Goal: Transaction & Acquisition: Purchase product/service

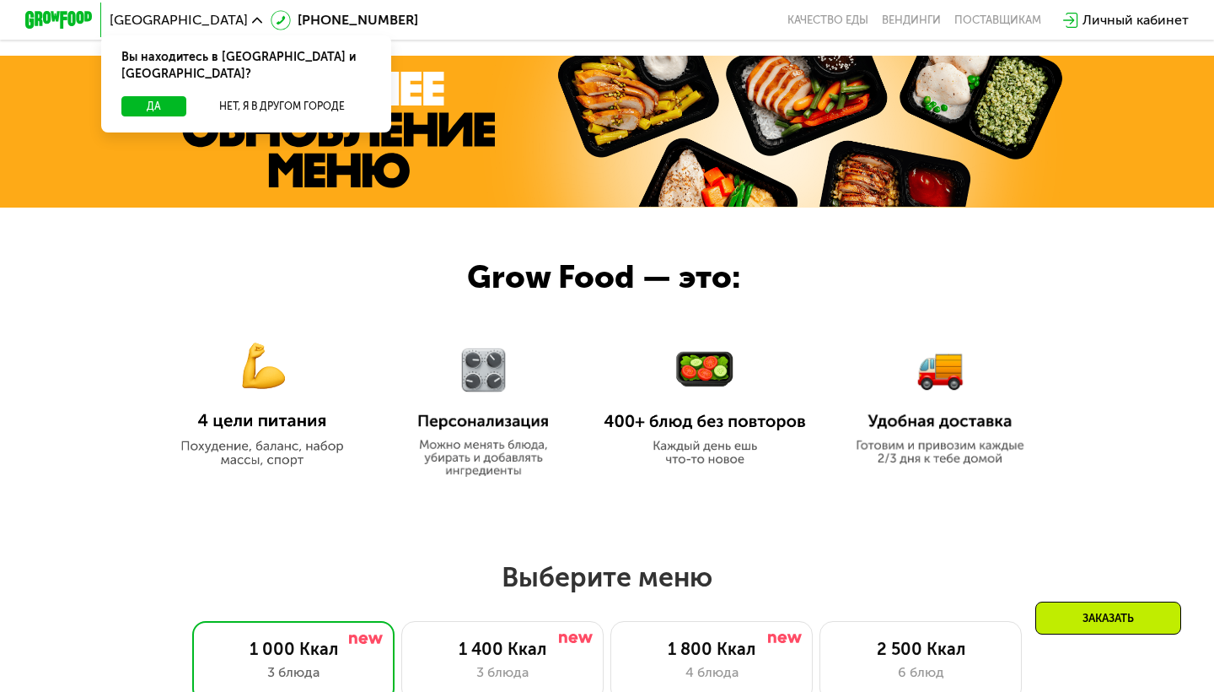
scroll to position [554, 0]
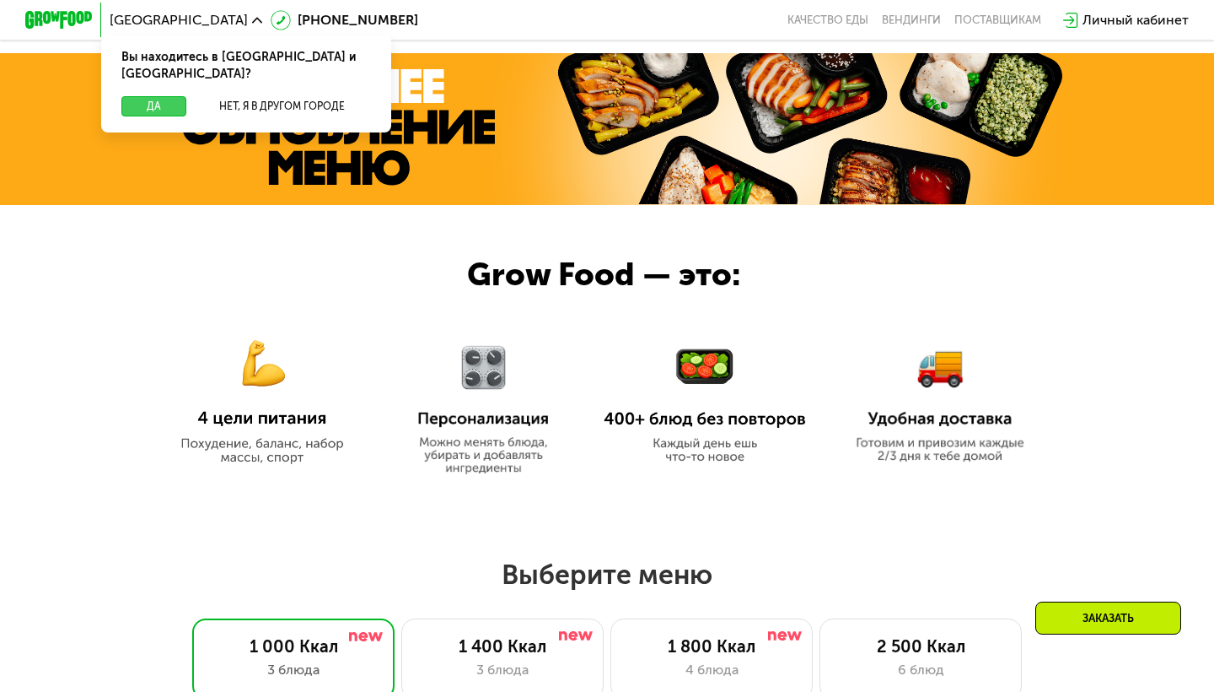
click at [161, 96] on button "Да" at bounding box center [153, 106] width 65 height 20
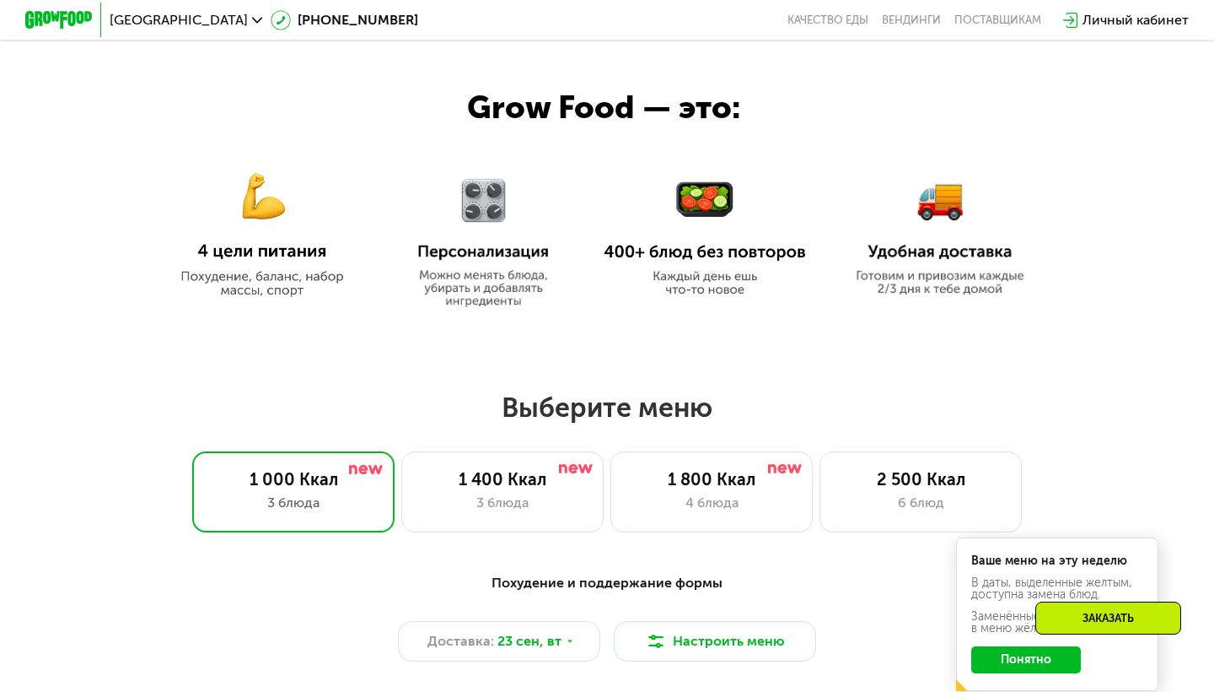
scroll to position [725, 0]
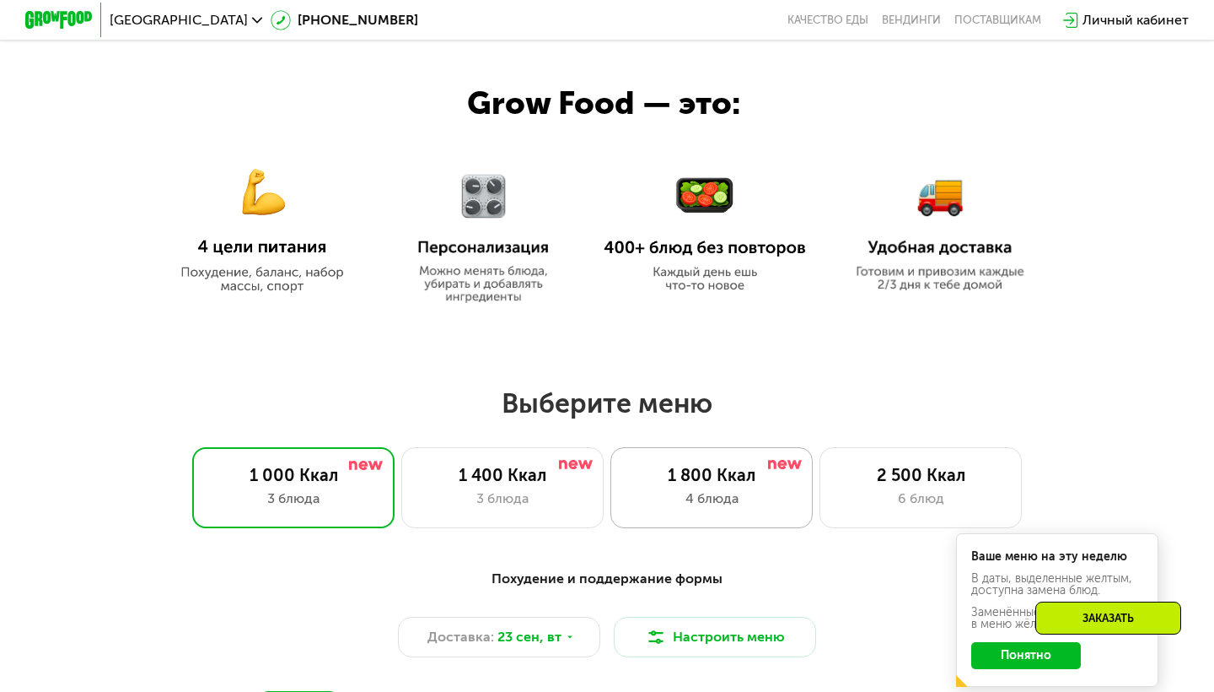
click at [739, 465] on div "1 800 Ккал" at bounding box center [711, 475] width 167 height 20
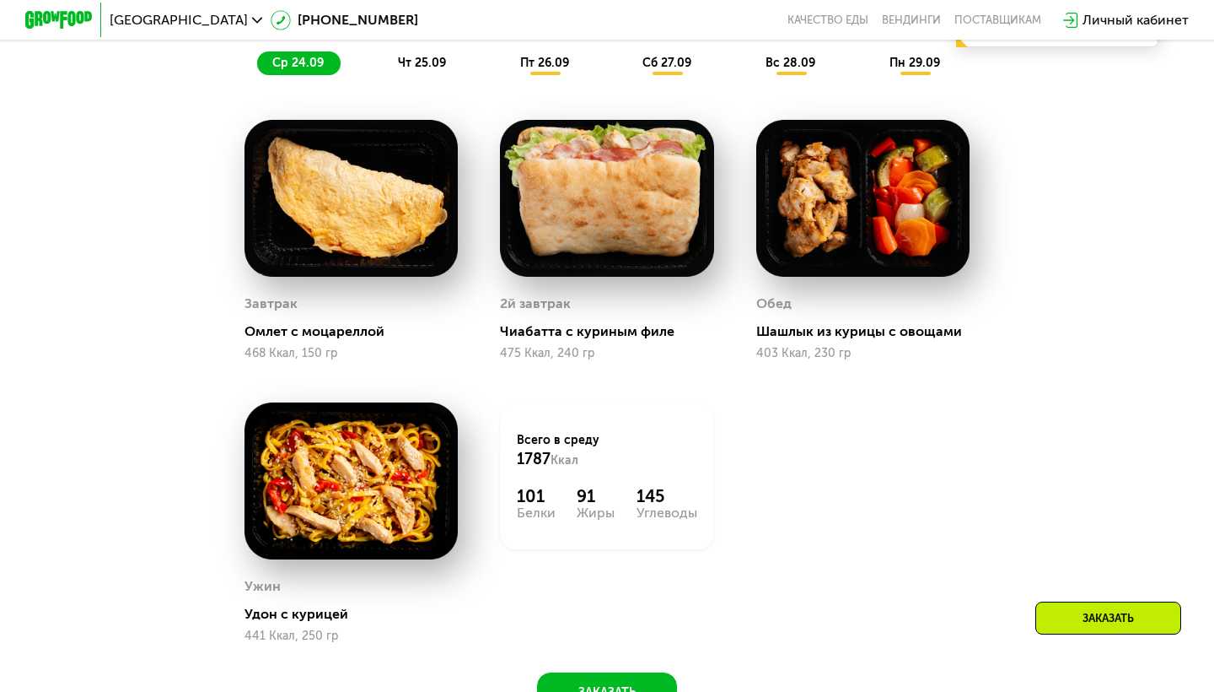
scroll to position [1976, 0]
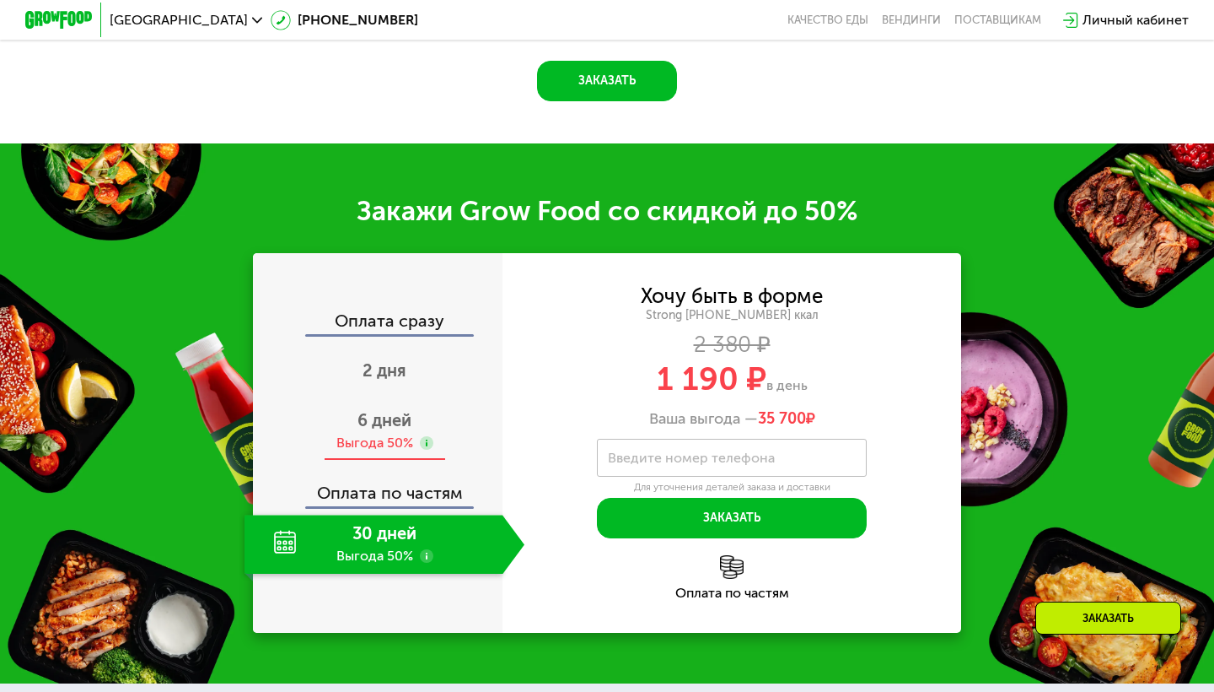
click at [371, 438] on div "Выгода 50%" at bounding box center [374, 442] width 77 height 19
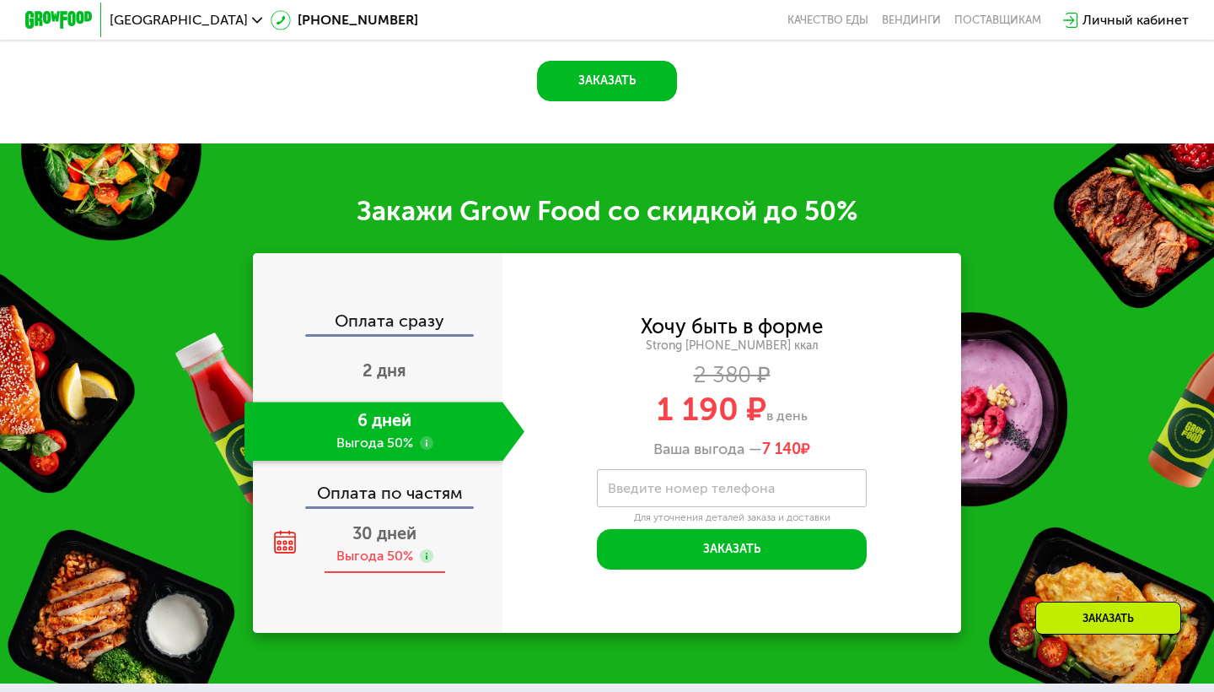
click at [361, 550] on div "Выгода 50%" at bounding box center [374, 555] width 77 height 19
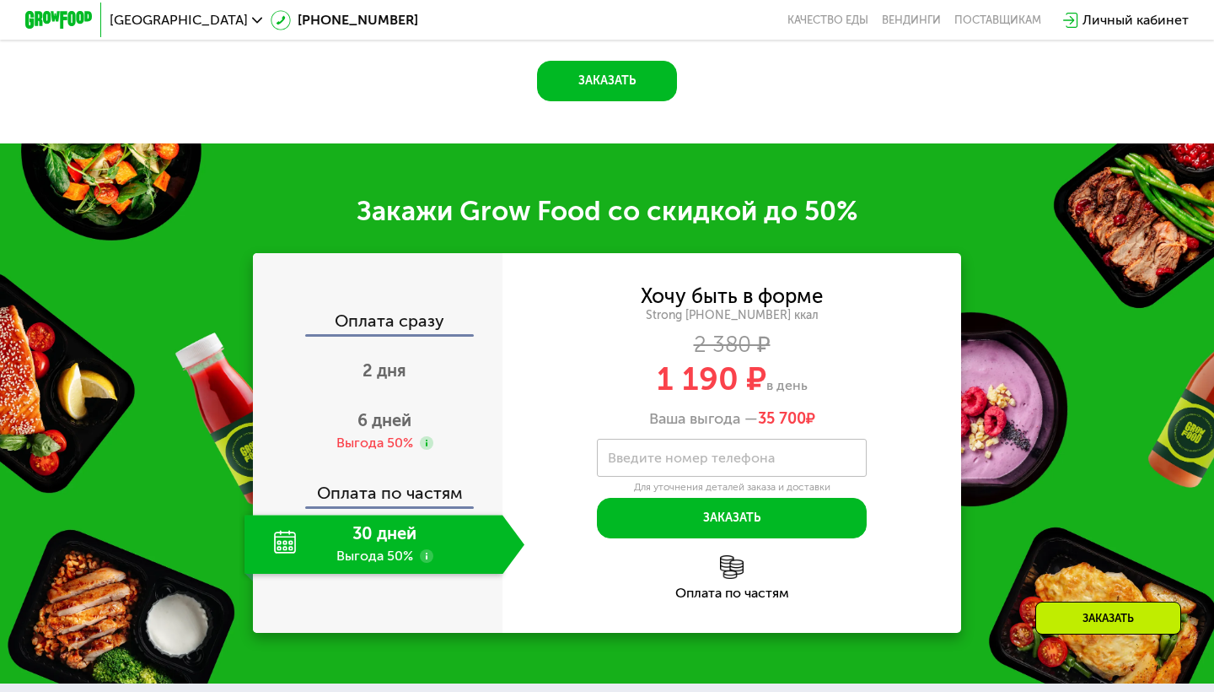
scroll to position [2082, 0]
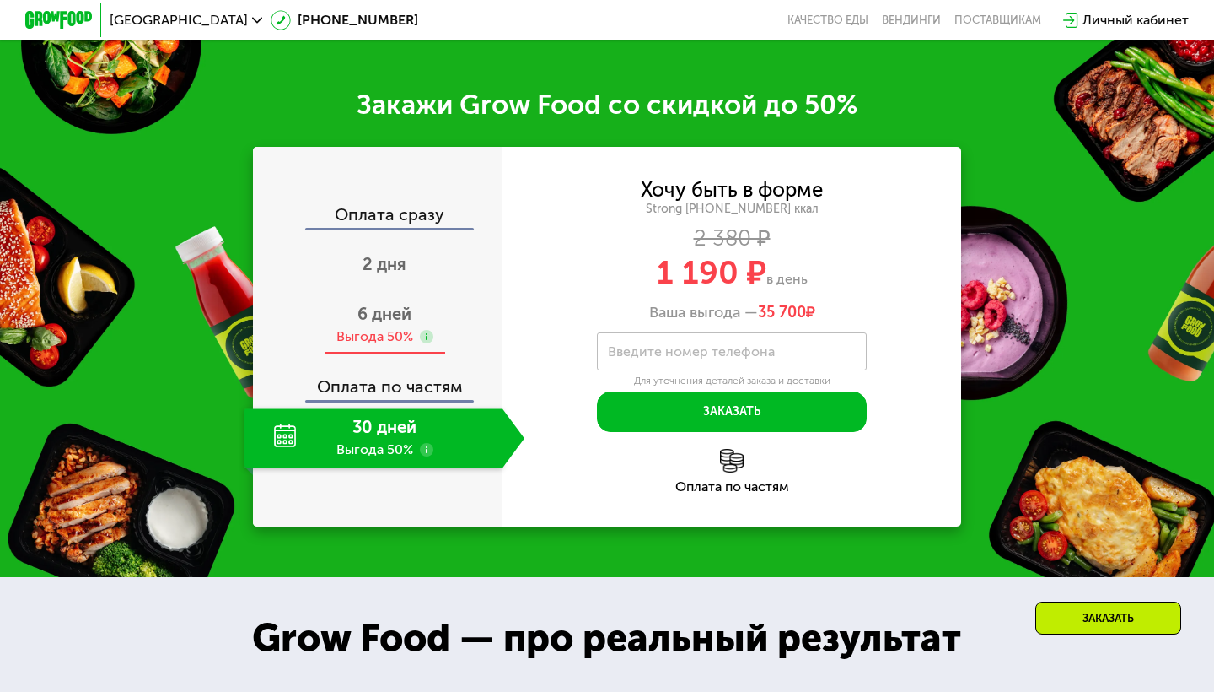
click at [382, 320] on span "6 дней" at bounding box center [385, 314] width 54 height 20
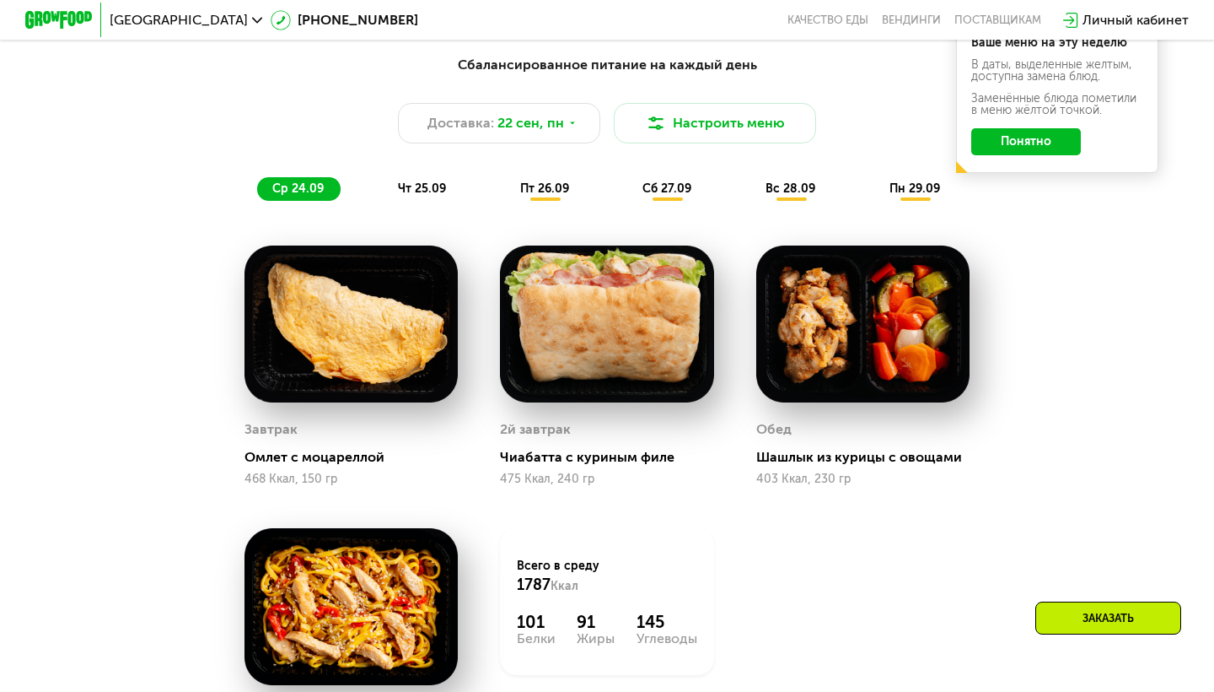
scroll to position [1238, 0]
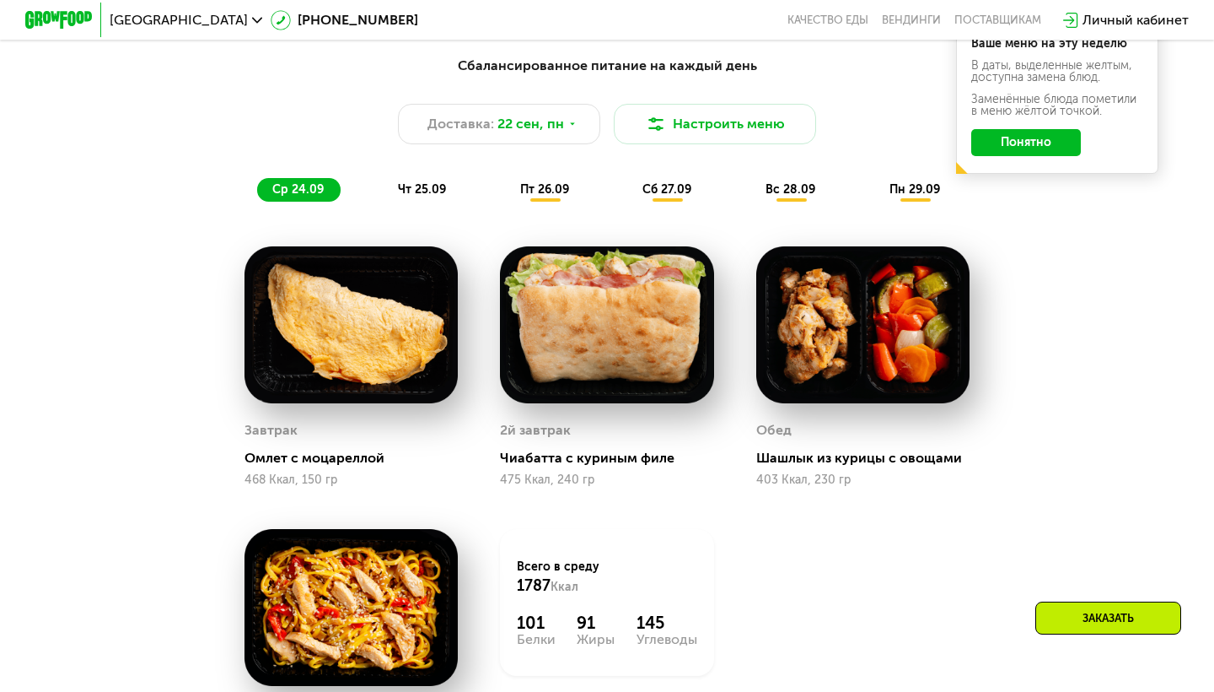
click at [437, 193] on span "чт 25.09" at bounding box center [422, 189] width 48 height 14
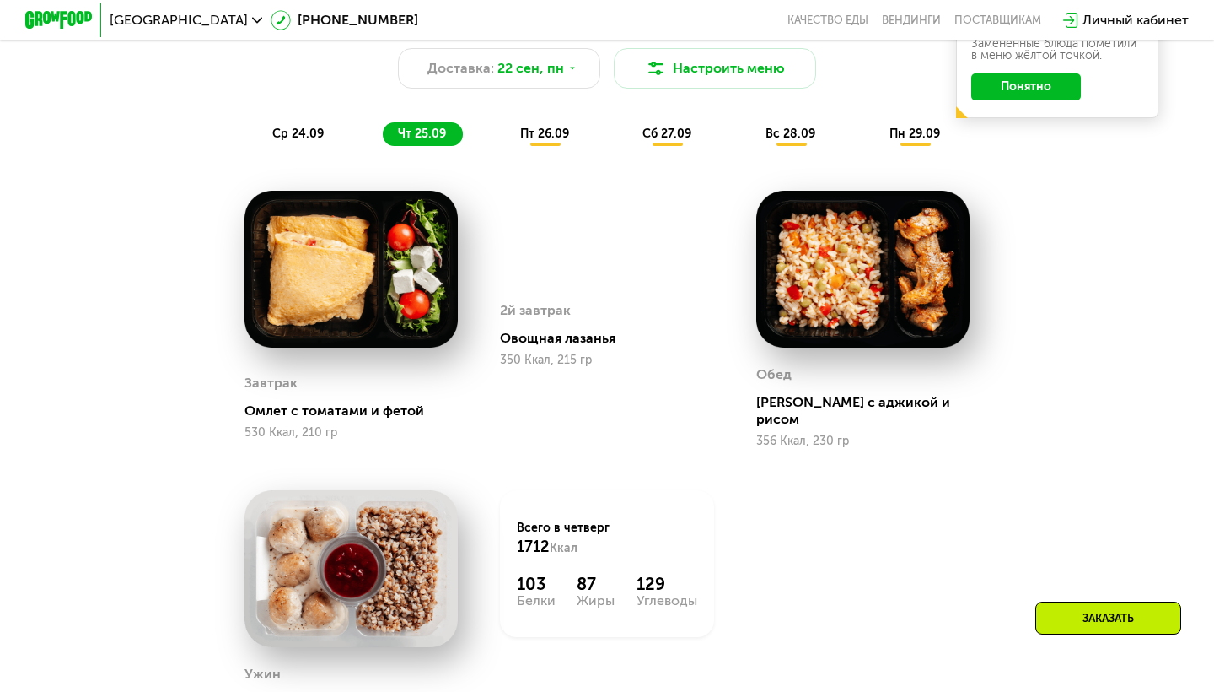
scroll to position [1316, 0]
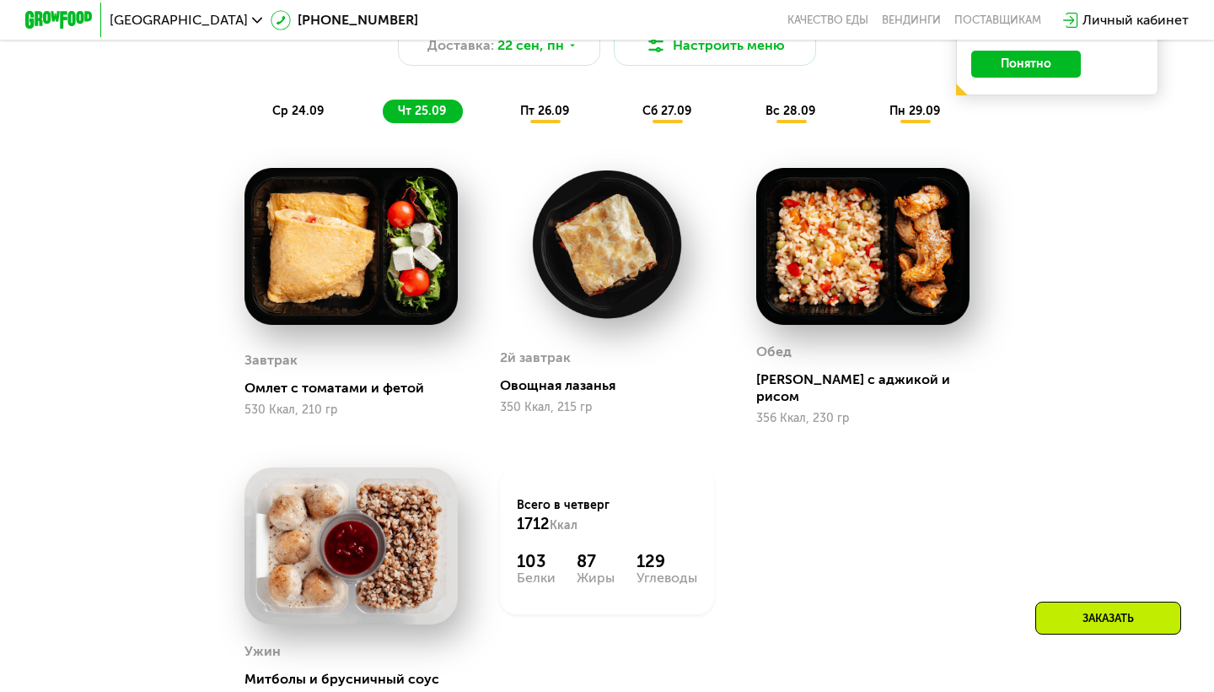
click at [557, 101] on div "пт 26.09" at bounding box center [545, 112] width 81 height 24
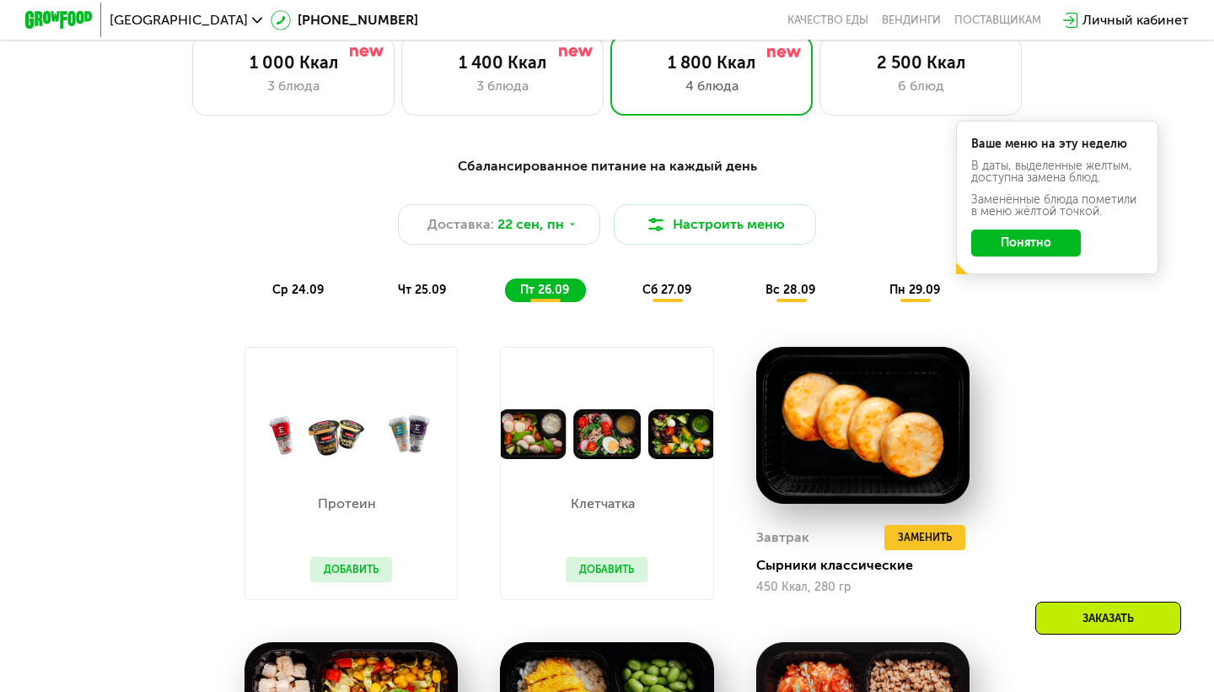
scroll to position [1113, 0]
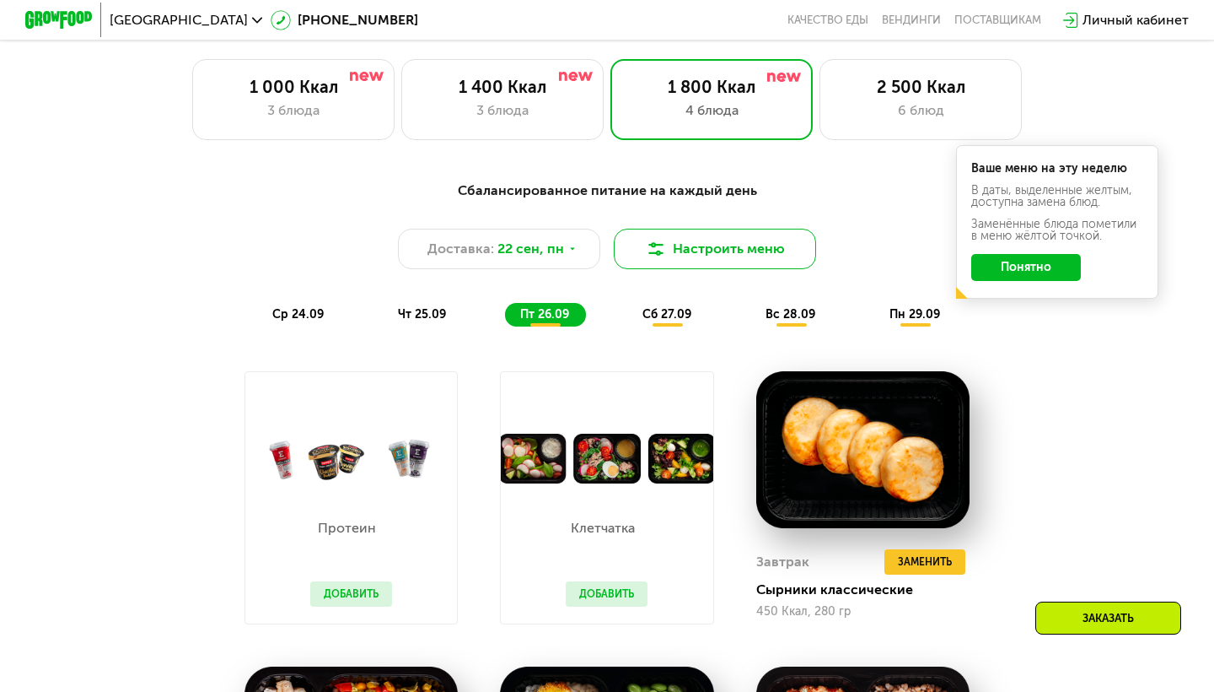
click at [669, 245] on button "Настроить меню" at bounding box center [715, 249] width 202 height 40
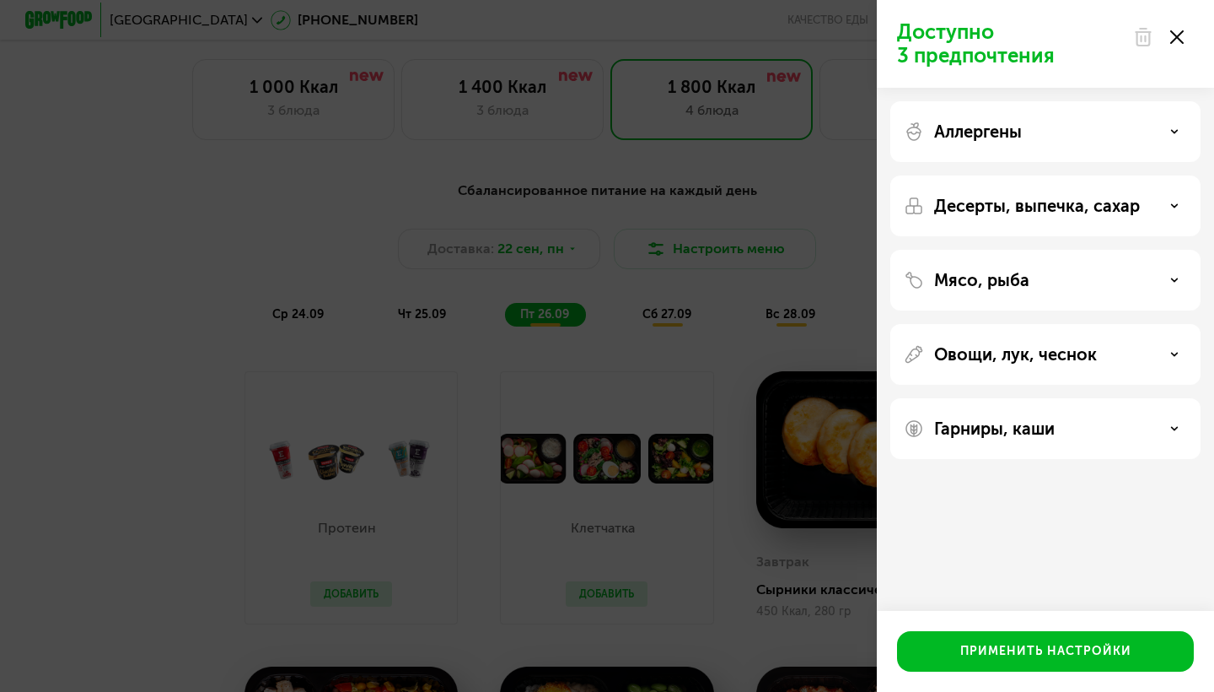
click at [980, 144] on div "Аллергены" at bounding box center [1046, 131] width 310 height 61
click at [989, 110] on div "Аллергены" at bounding box center [1046, 131] width 310 height 61
click at [994, 114] on div "Аллергены" at bounding box center [1046, 131] width 310 height 61
click at [1020, 139] on p "Аллергены" at bounding box center [978, 131] width 88 height 20
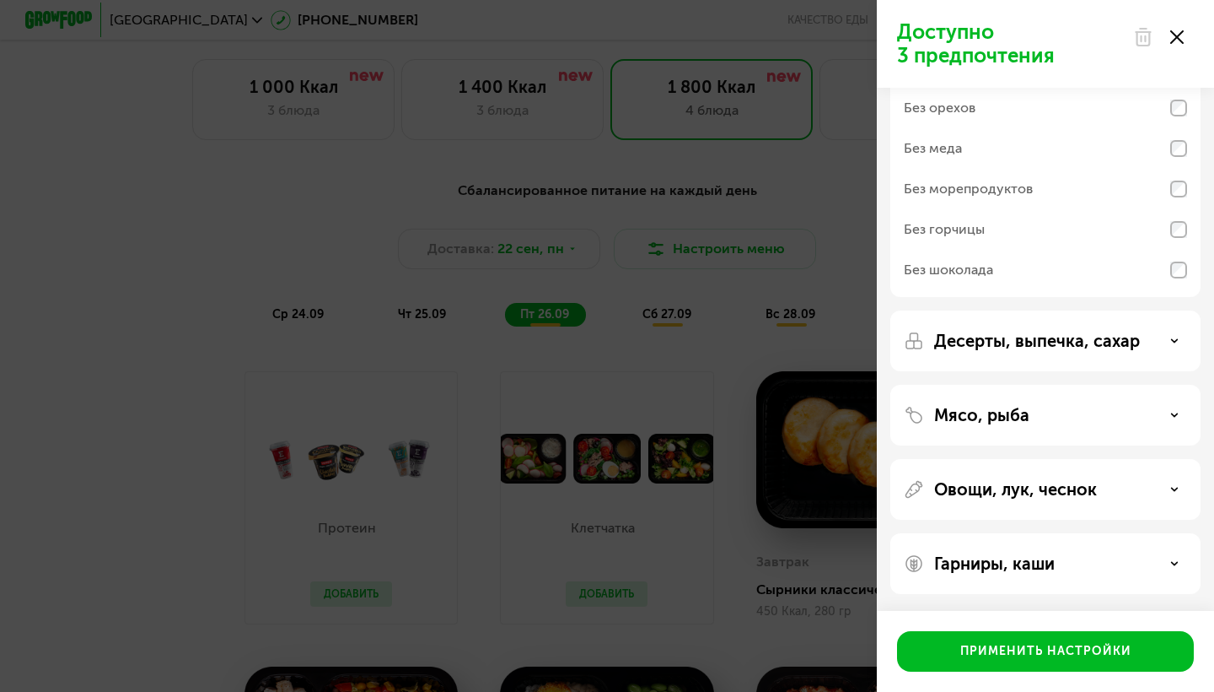
scroll to position [122, 0]
click at [1036, 345] on p "Десерты, выпечка, сахар" at bounding box center [1037, 341] width 206 height 20
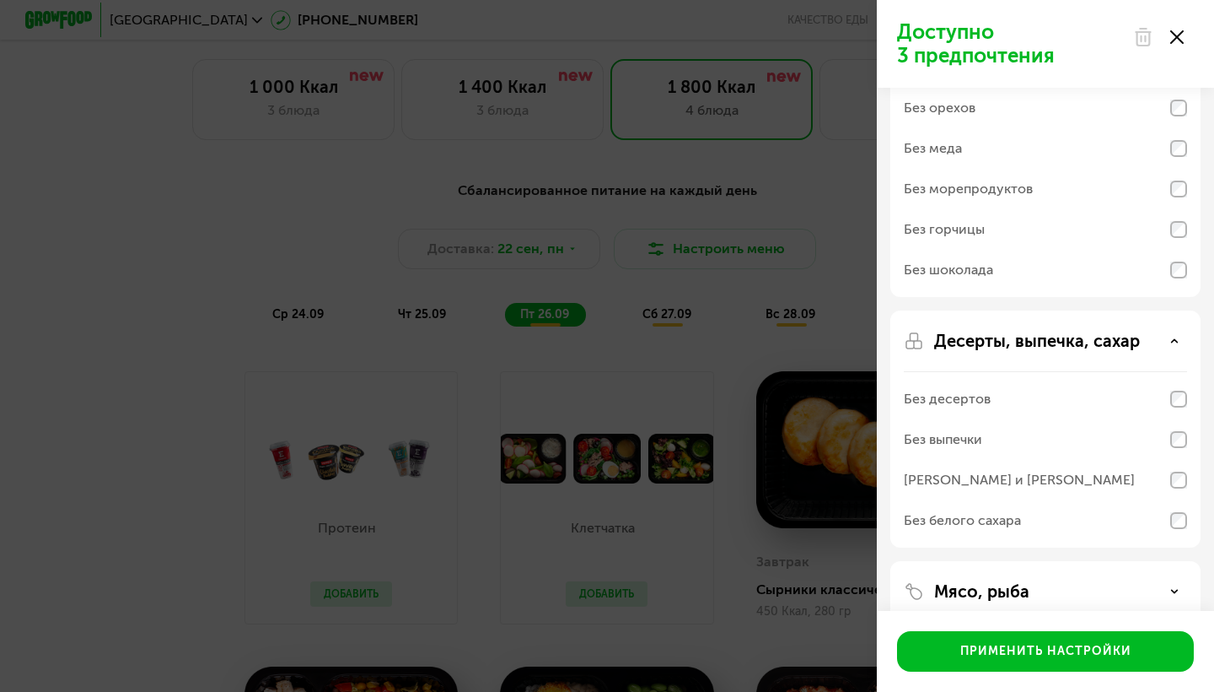
click at [1009, 446] on div "Без выпечки" at bounding box center [1045, 439] width 283 height 40
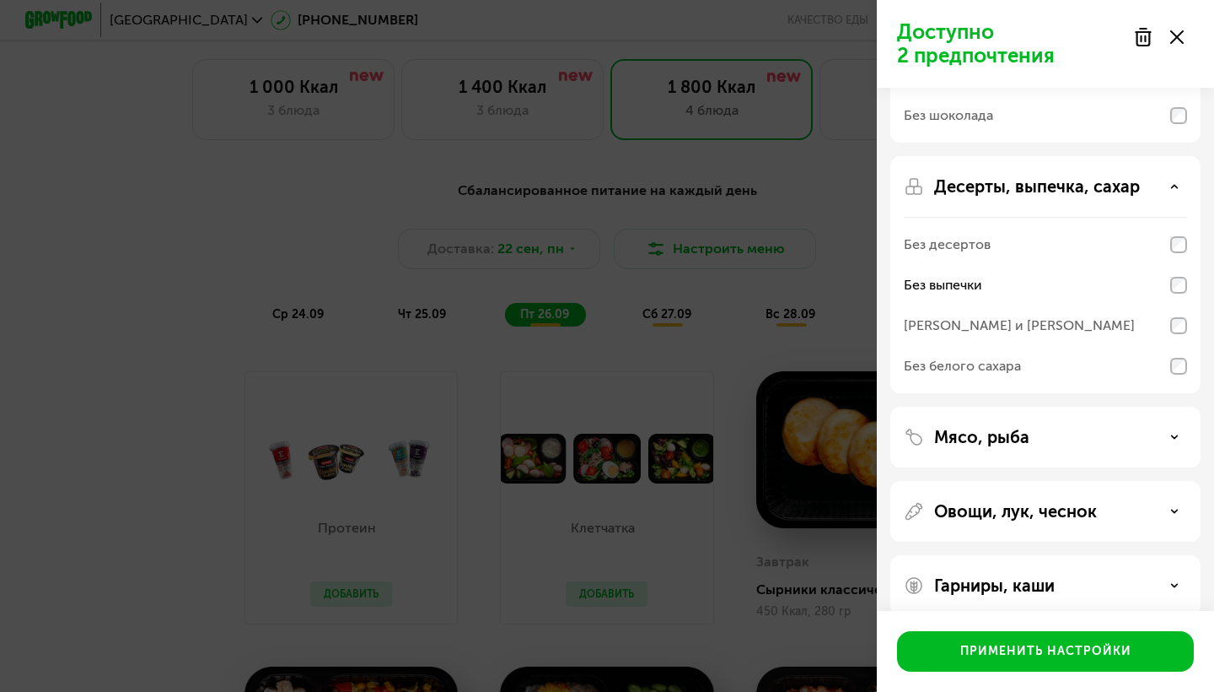
scroll to position [288, 0]
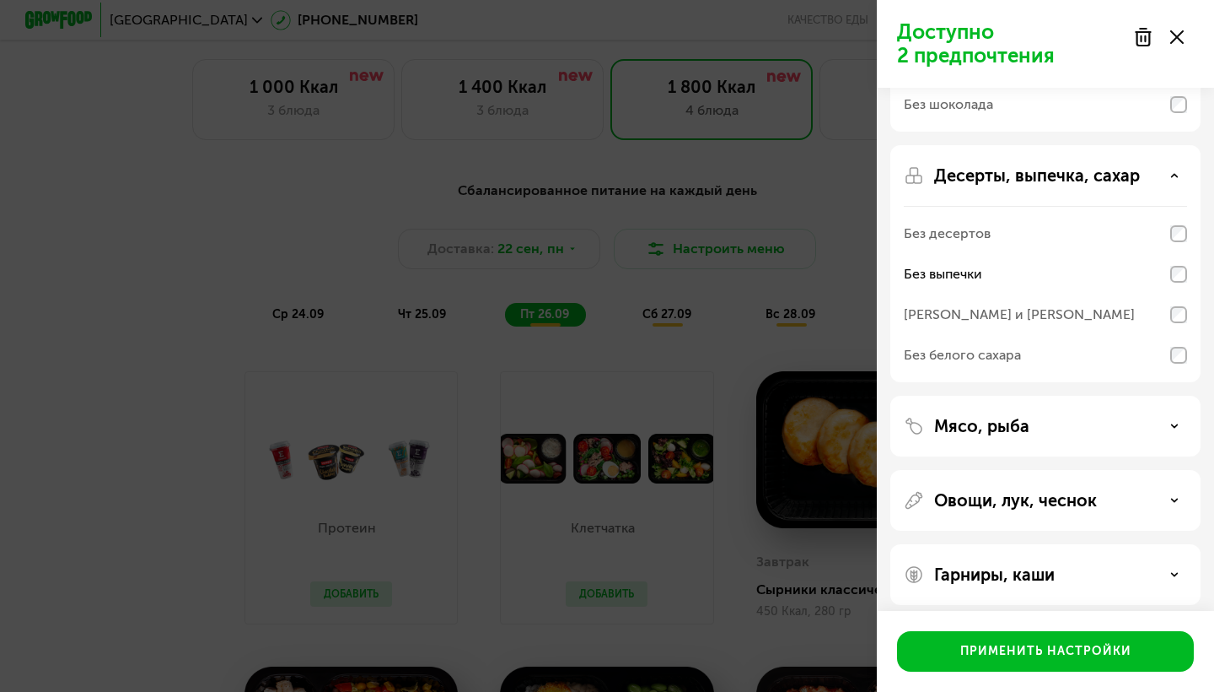
click at [1016, 360] on div "Без белого сахара" at bounding box center [962, 355] width 117 height 20
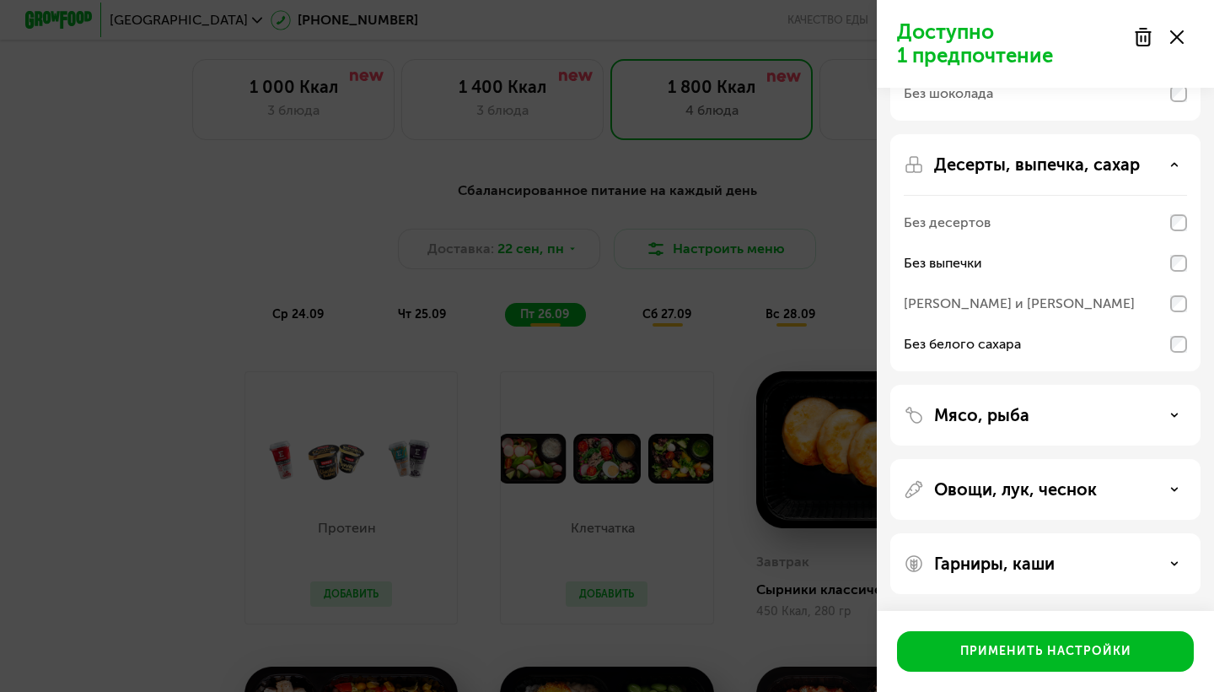
click at [1041, 409] on div "Мясо, рыба" at bounding box center [1045, 415] width 283 height 20
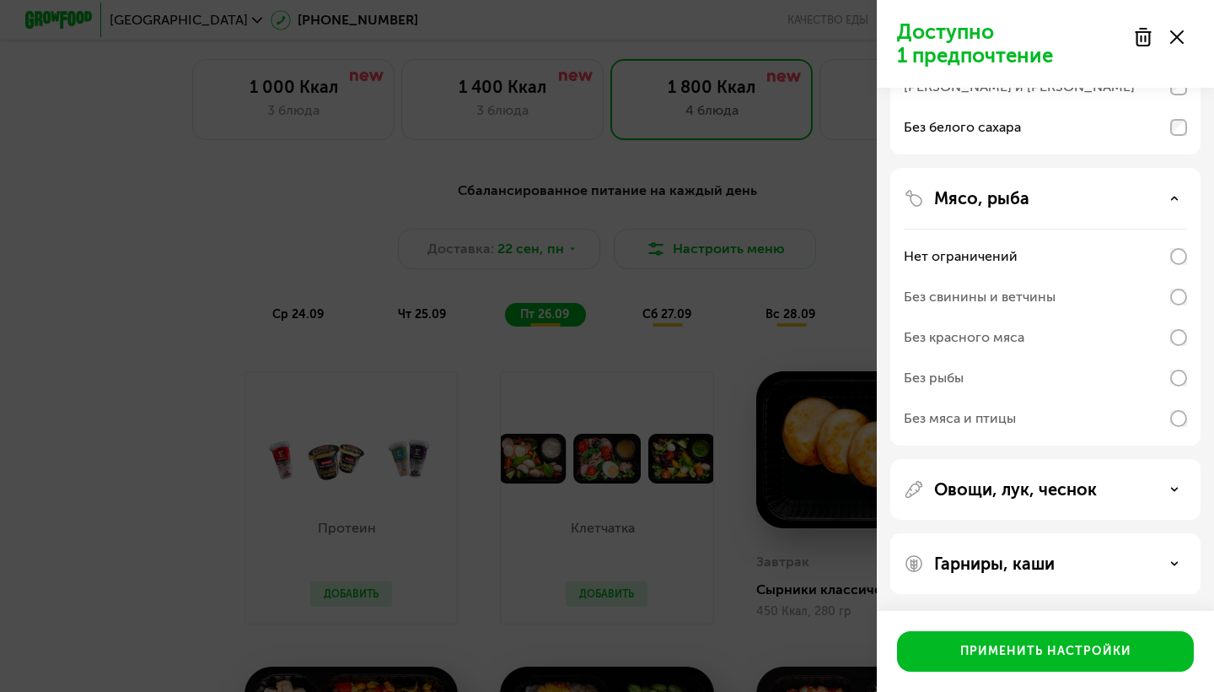
scroll to position [515, 0]
click at [1036, 383] on div "Без рыбы" at bounding box center [1045, 378] width 283 height 40
click at [1052, 579] on div "Гарниры, каши" at bounding box center [1046, 563] width 310 height 61
click at [1048, 560] on p "Гарниры, каши" at bounding box center [994, 563] width 121 height 20
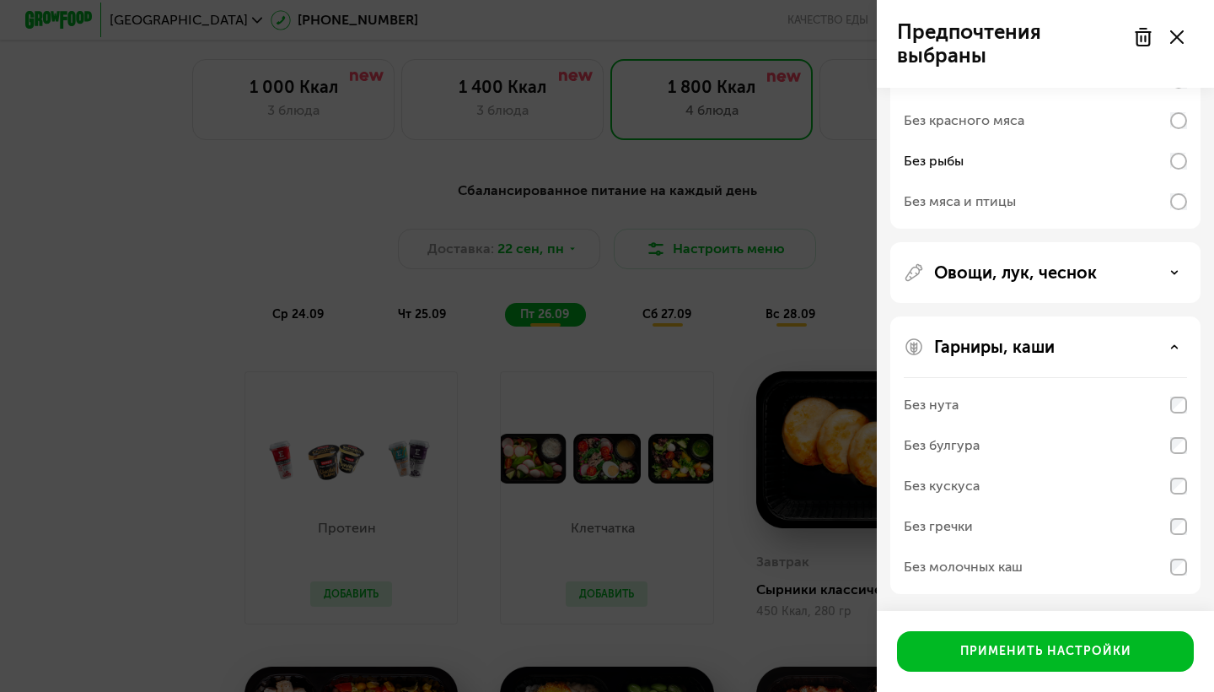
scroll to position [732, 0]
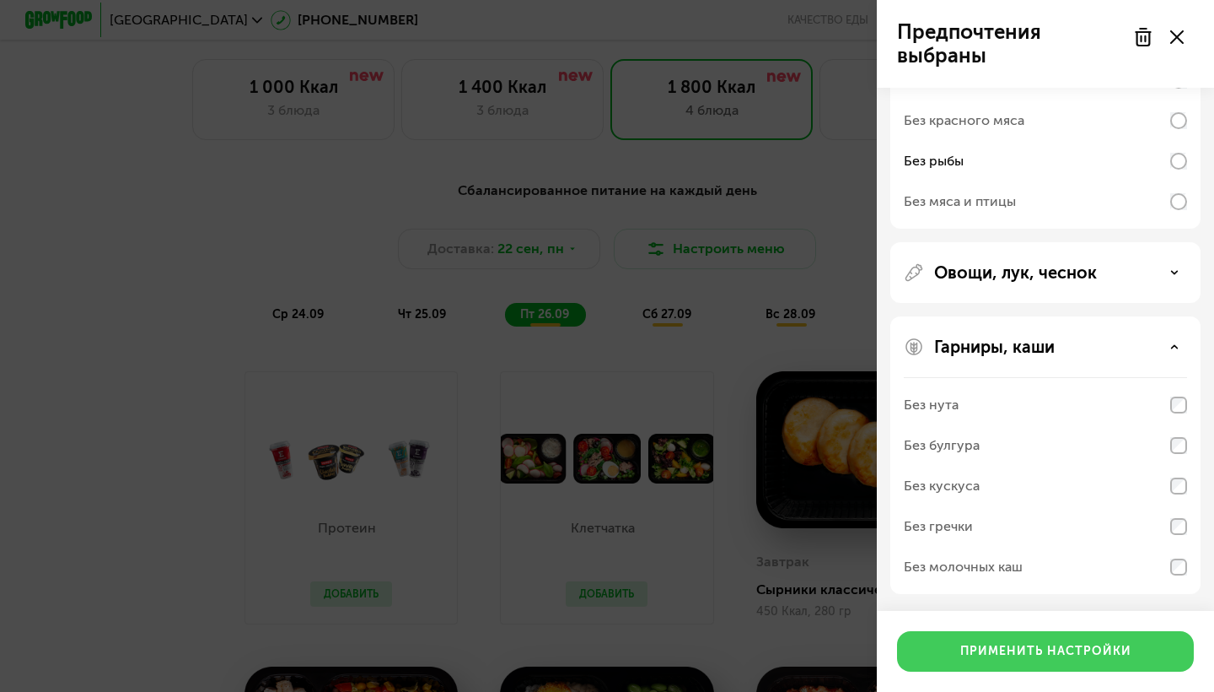
click at [1036, 653] on div "Применить настройки" at bounding box center [1046, 651] width 171 height 17
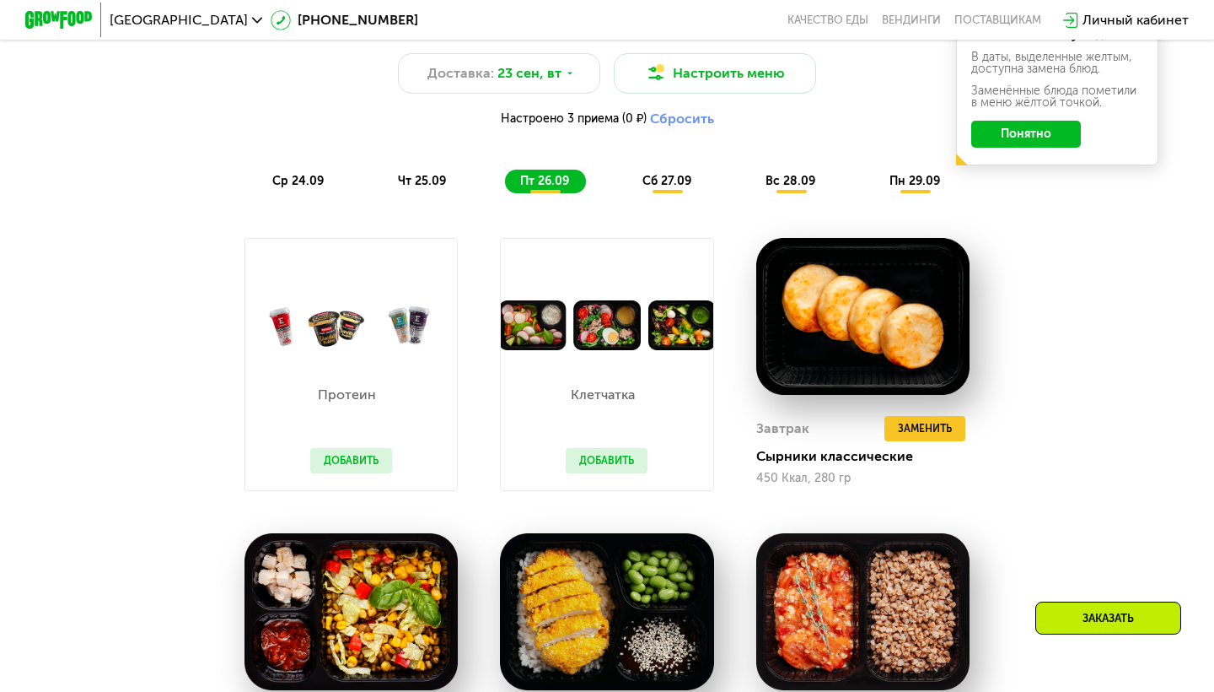
scroll to position [1300, 0]
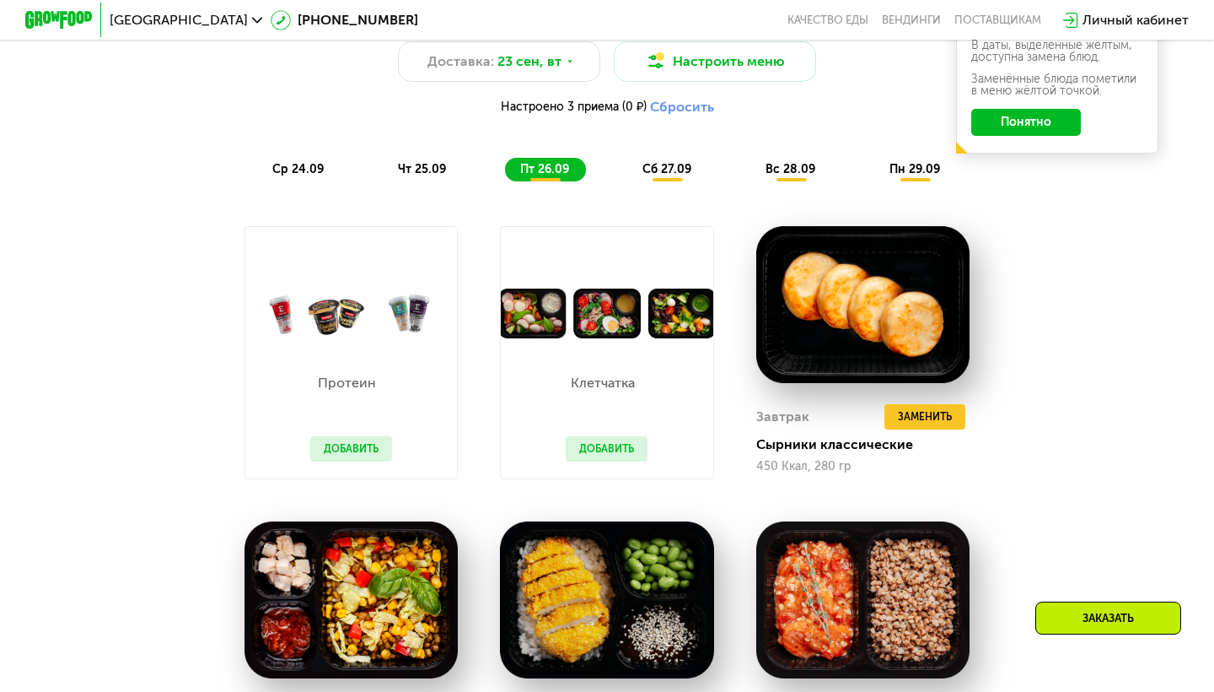
click at [589, 455] on button "Добавить" at bounding box center [607, 448] width 82 height 25
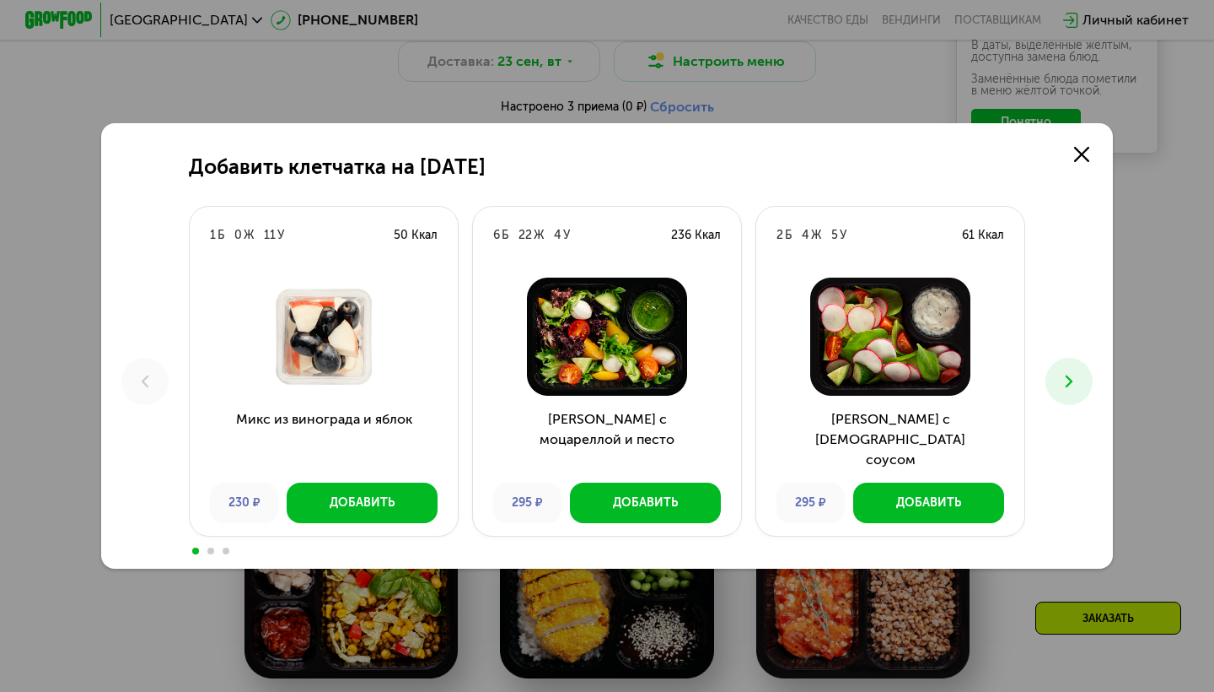
click at [1057, 385] on button at bounding box center [1069, 381] width 47 height 47
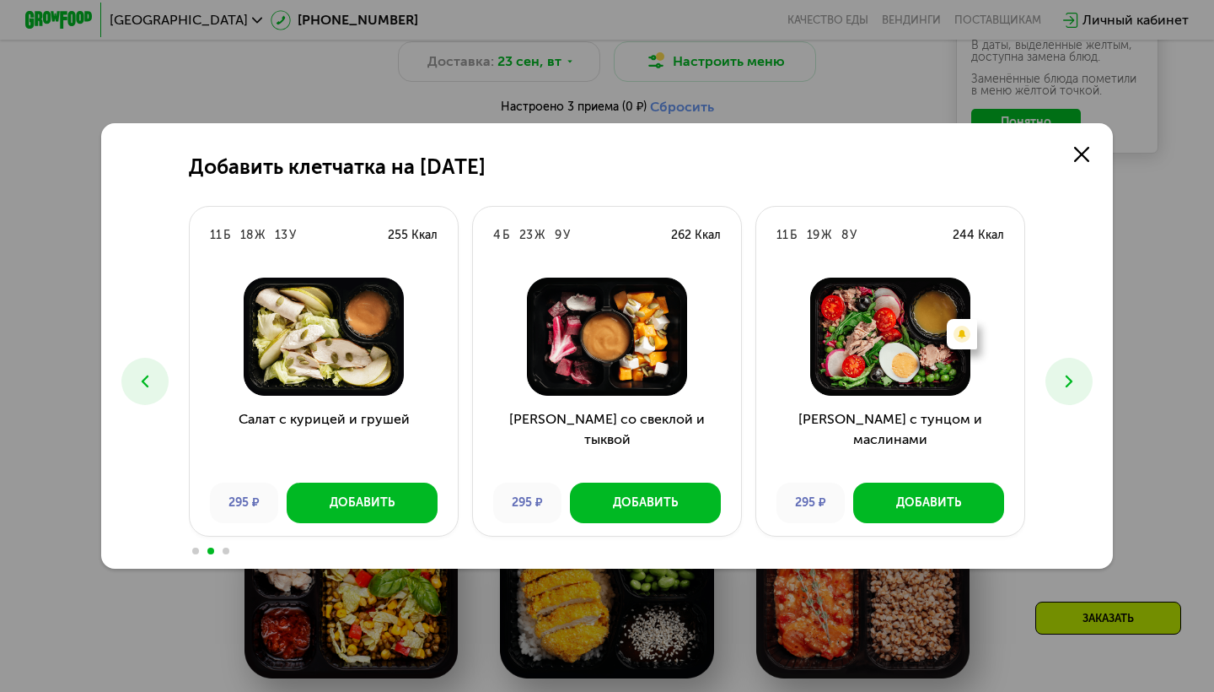
click at [1057, 384] on button at bounding box center [1069, 381] width 47 height 47
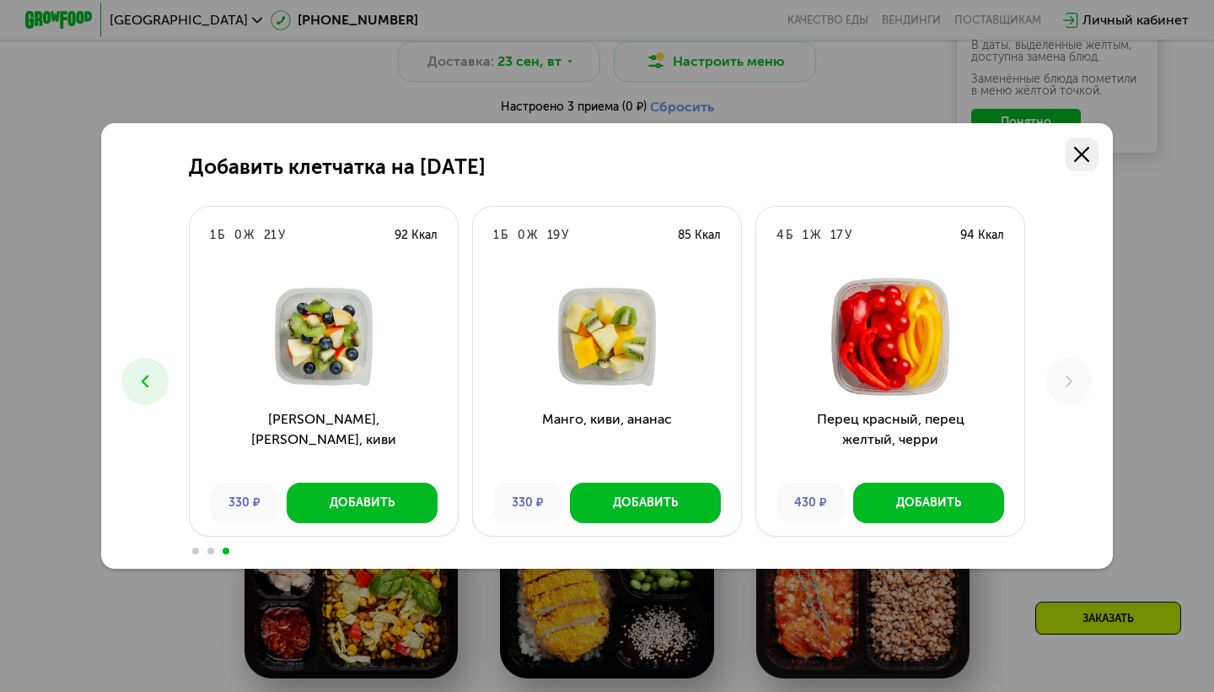
click at [1091, 161] on link at bounding box center [1082, 154] width 34 height 34
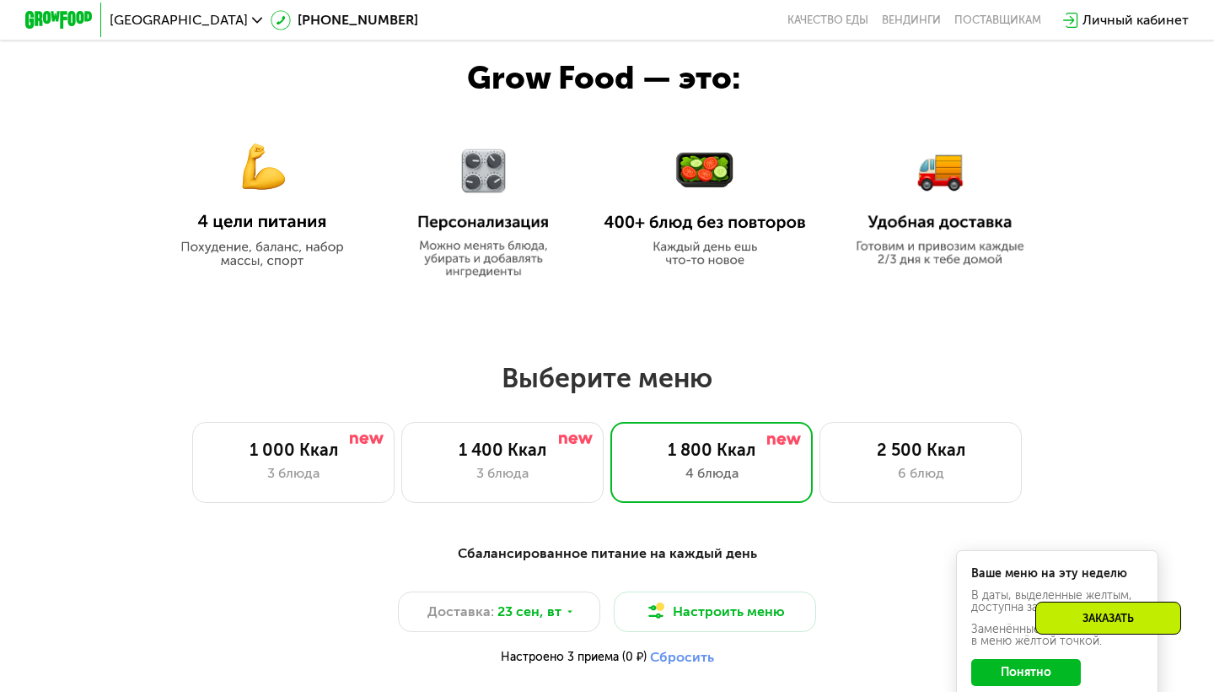
scroll to position [751, 0]
click at [912, 480] on div "6 блюд" at bounding box center [920, 473] width 167 height 20
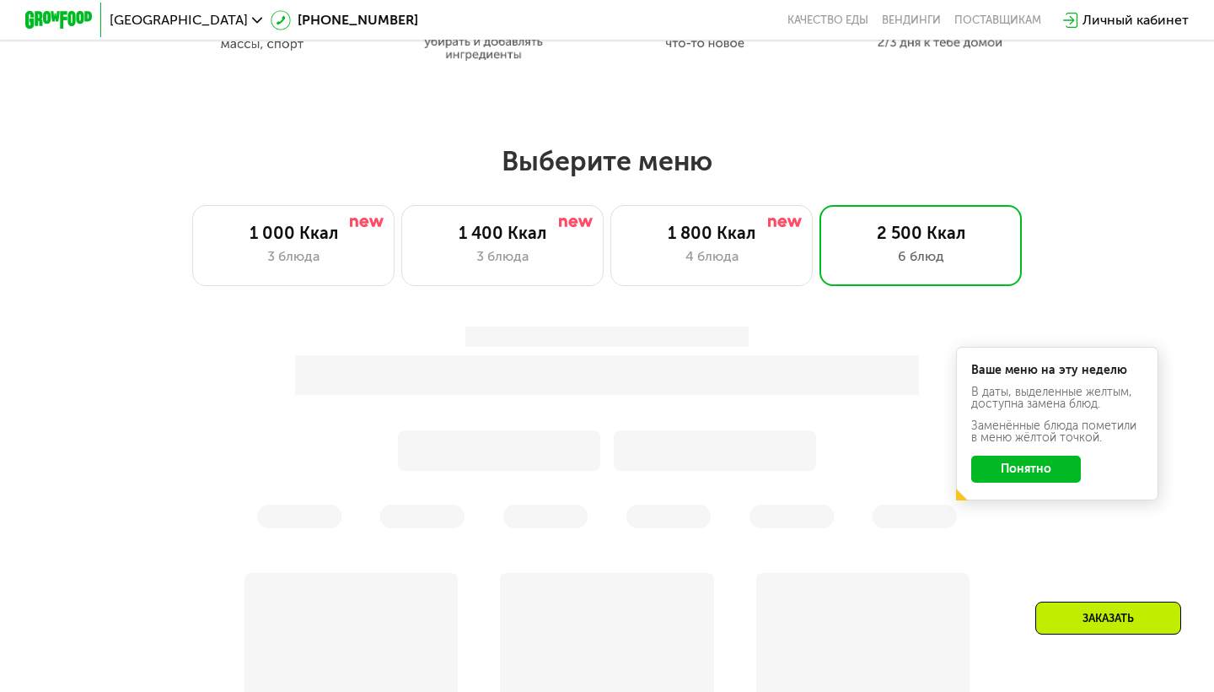
scroll to position [999, 0]
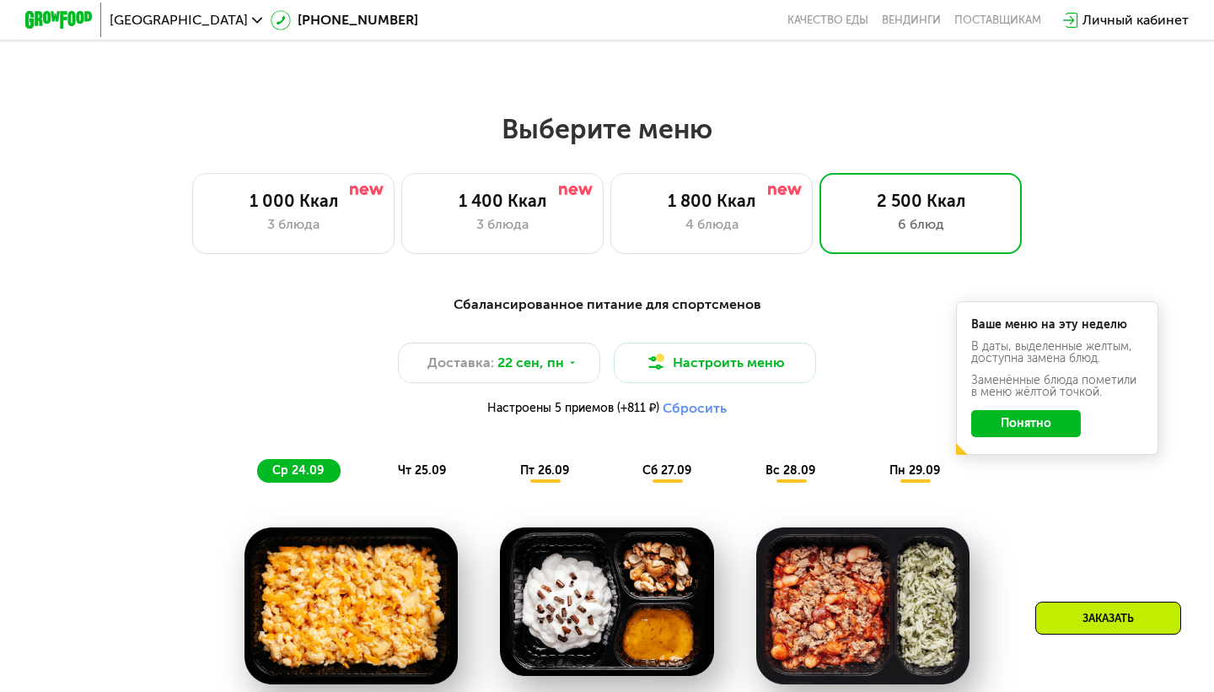
click at [1008, 430] on button "Понятно" at bounding box center [1026, 423] width 110 height 27
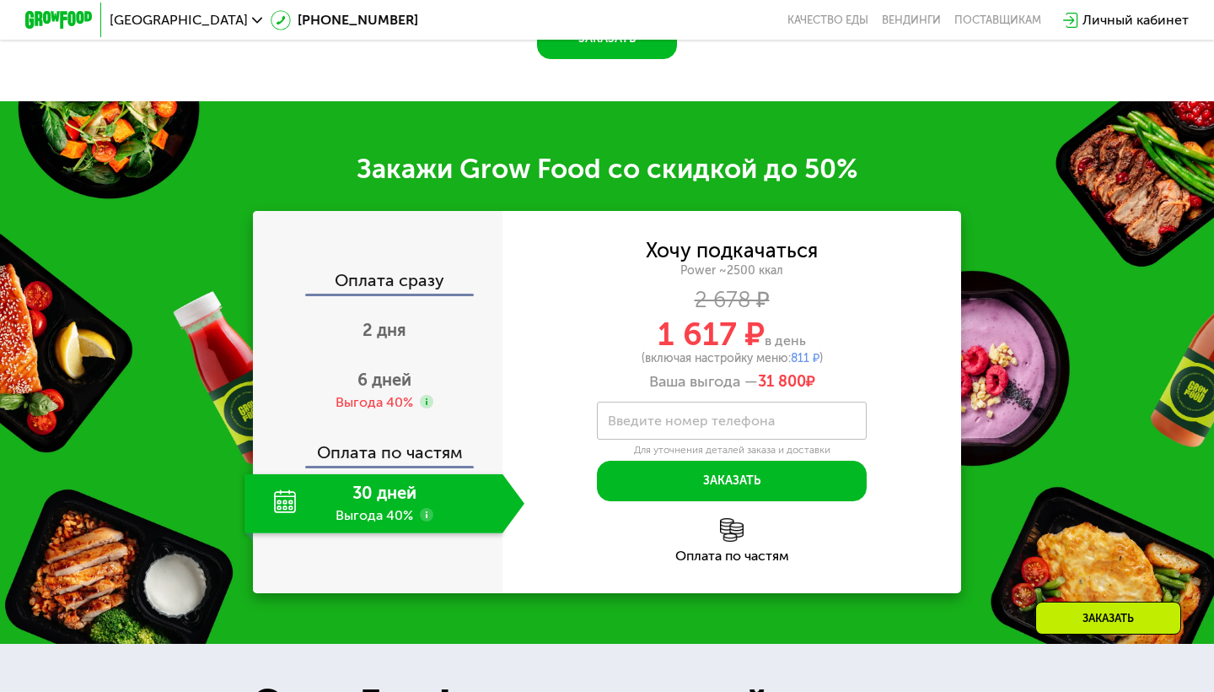
scroll to position [2266, 0]
click at [279, 482] on div "30 дней Выгода 40%" at bounding box center [374, 503] width 258 height 59
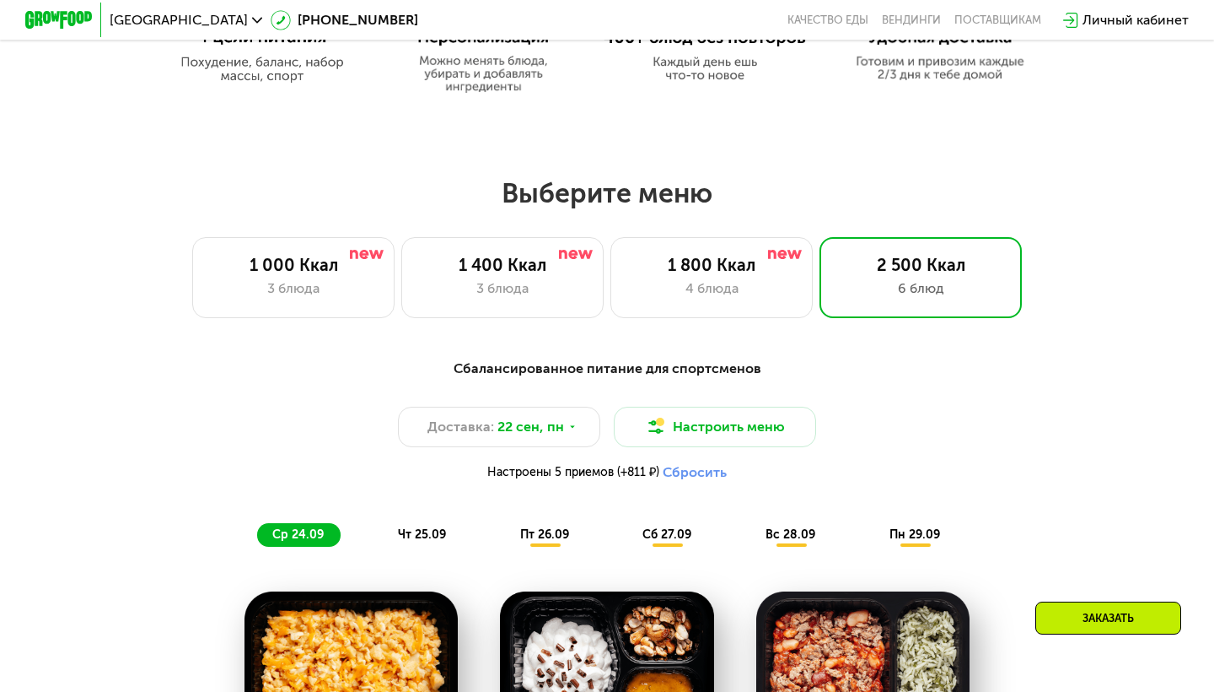
scroll to position [934, 0]
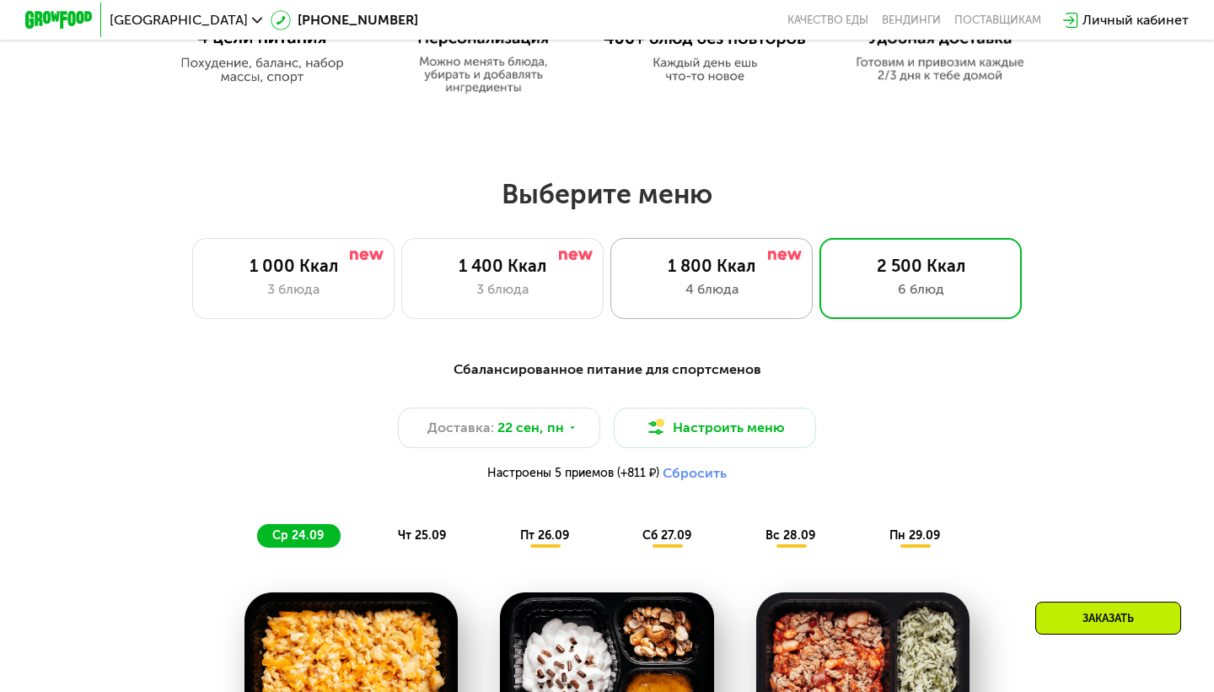
click at [729, 263] on div "1 800 Ккал" at bounding box center [711, 266] width 167 height 20
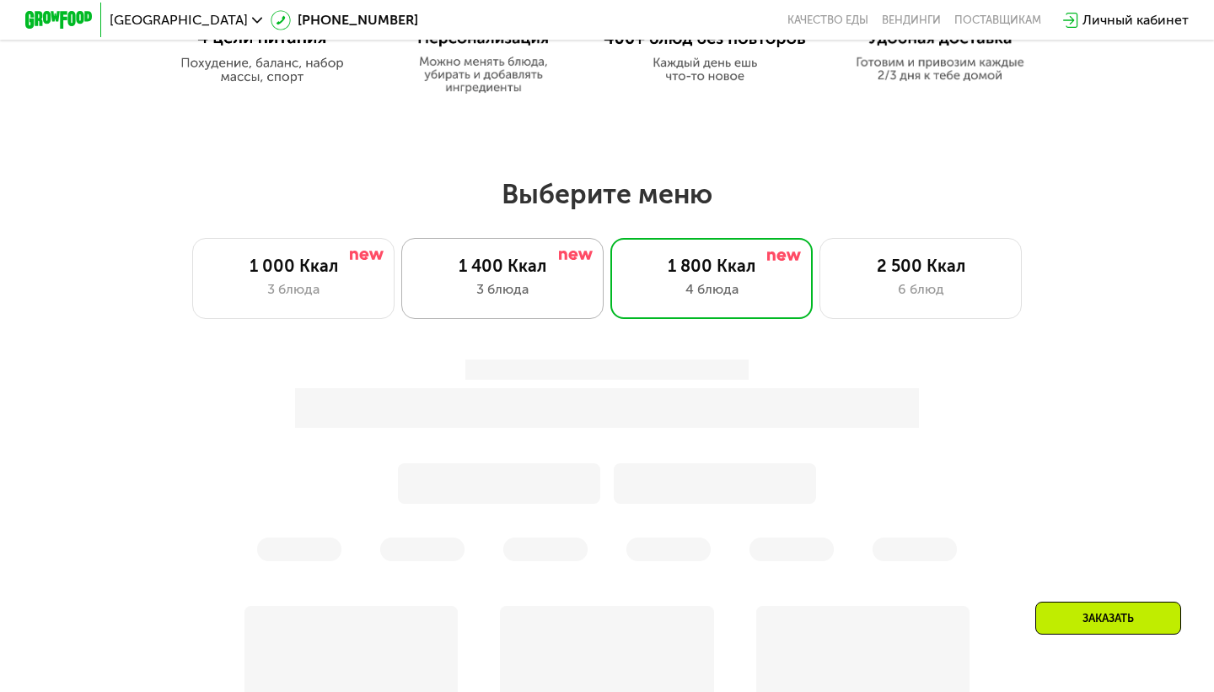
click at [537, 280] on div "3 блюда" at bounding box center [502, 289] width 167 height 20
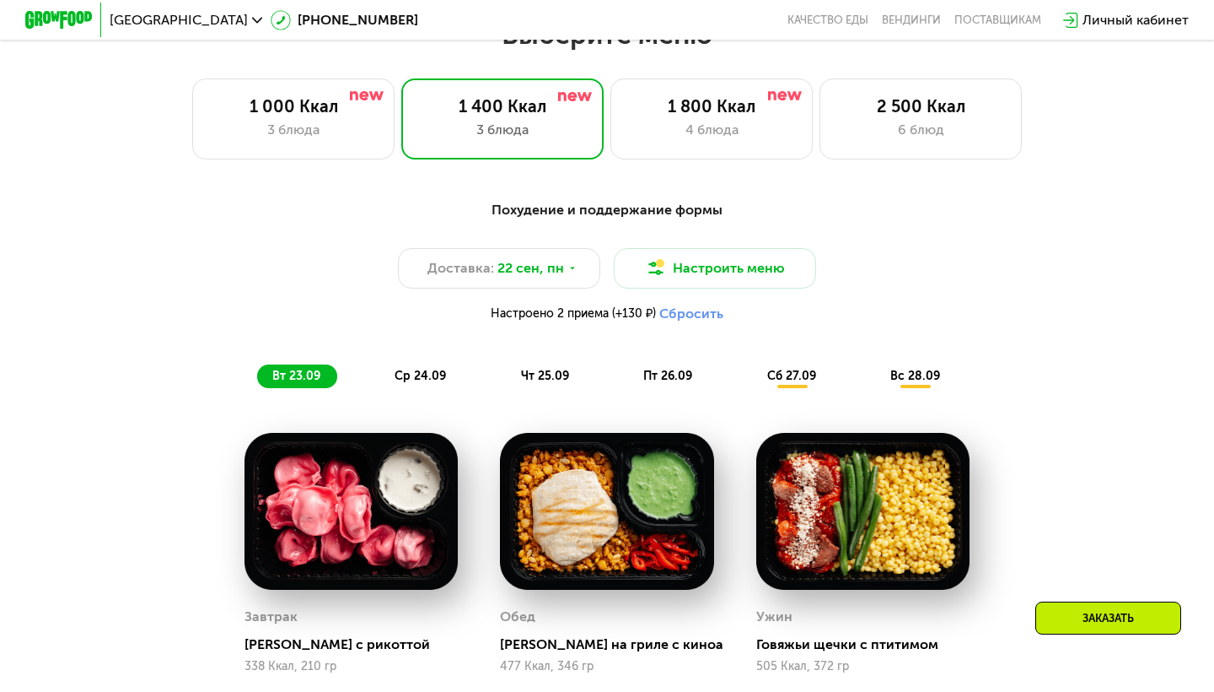
scroll to position [1077, 0]
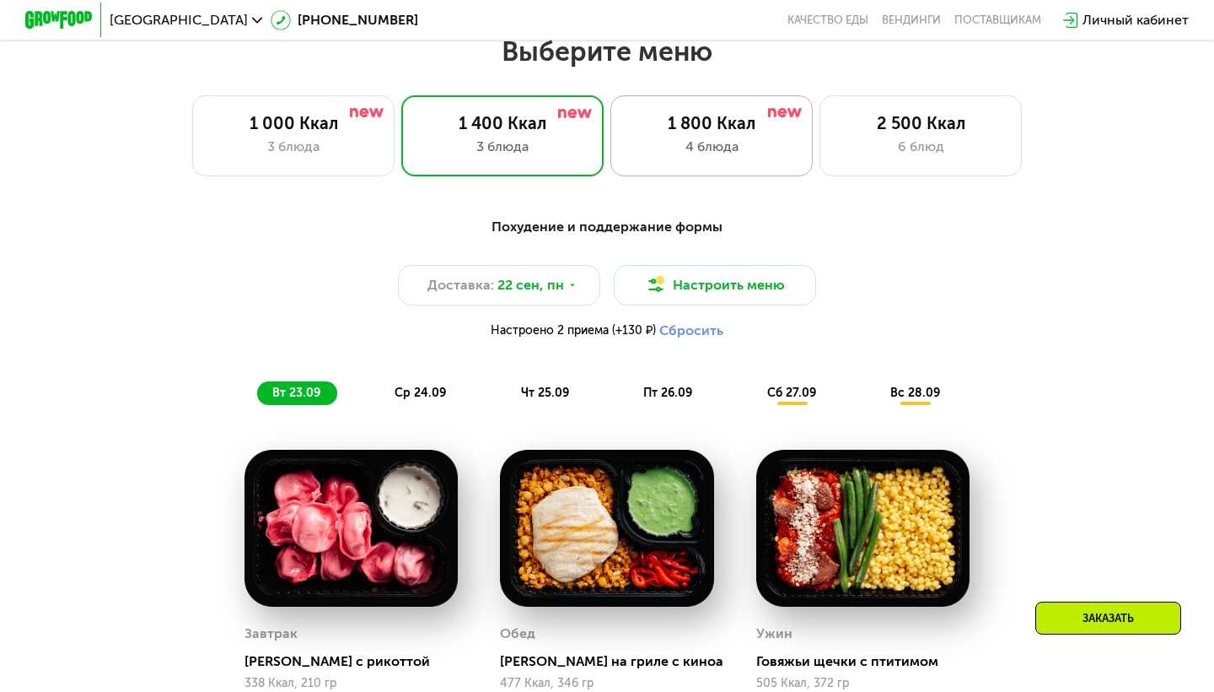
click at [692, 147] on div "4 блюда" at bounding box center [711, 147] width 167 height 20
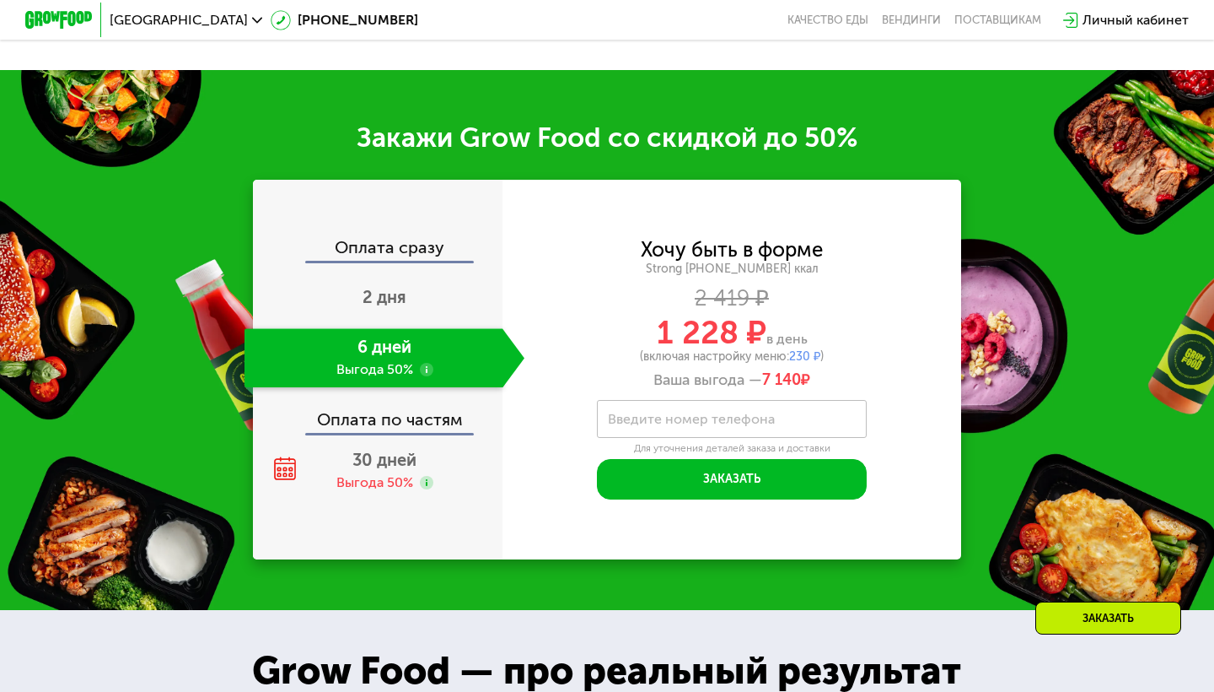
scroll to position [2090, 0]
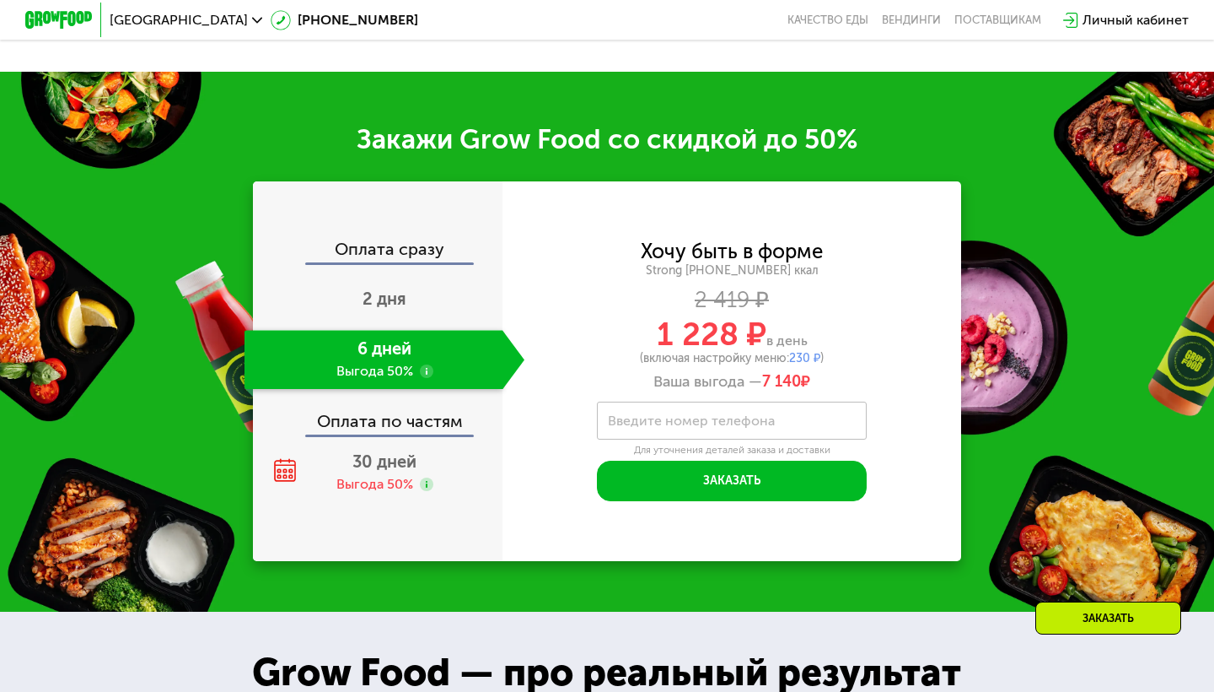
click at [423, 374] on use at bounding box center [426, 370] width 13 height 13
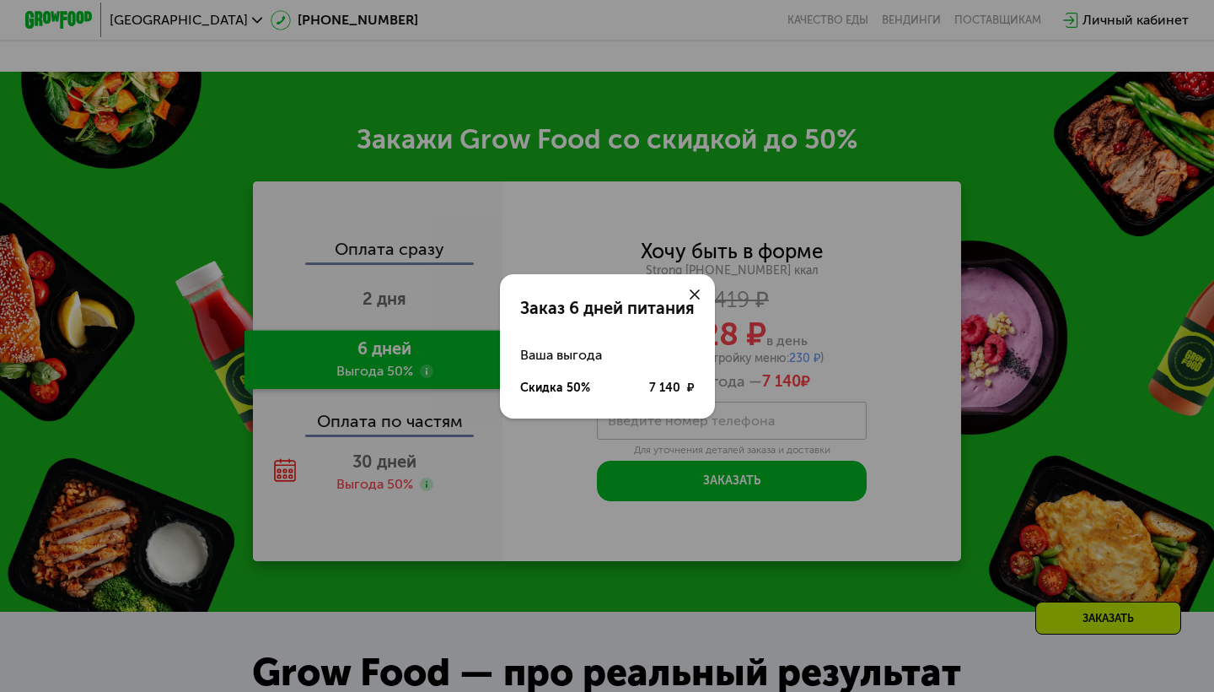
click at [423, 374] on div "Заказ 6 дней питания Ваша выгода Скидка 50% 7 140 ₽" at bounding box center [607, 346] width 1214 height 692
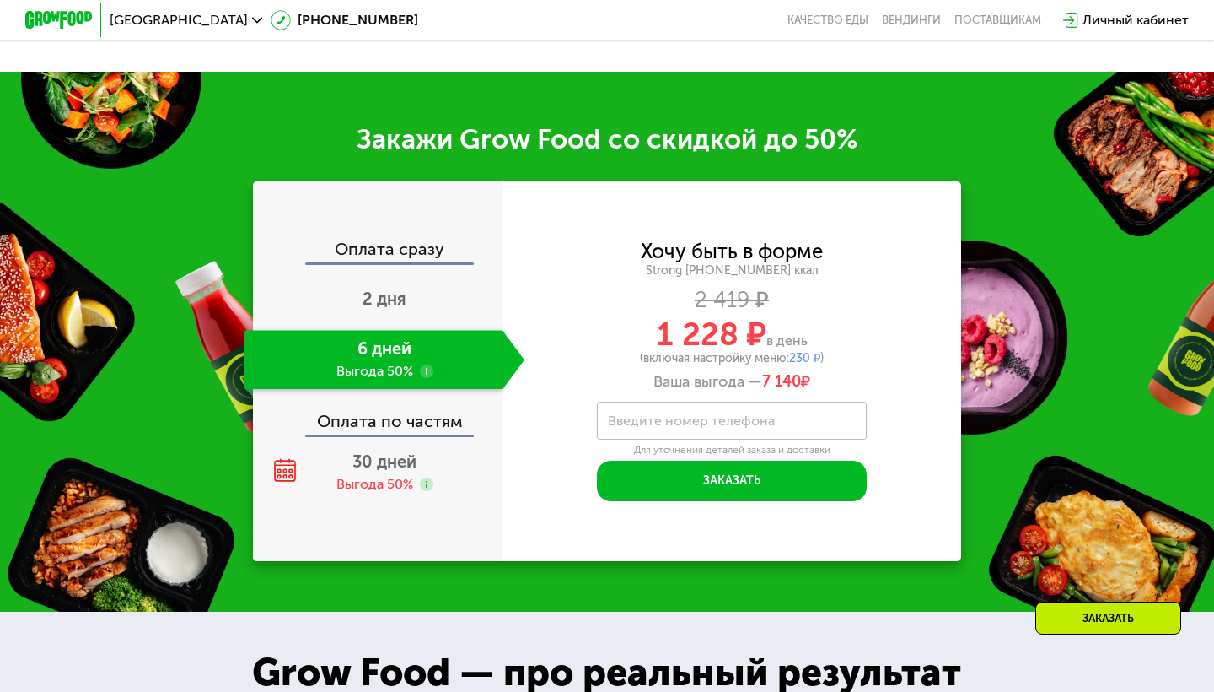
click at [427, 374] on use at bounding box center [426, 370] width 13 height 13
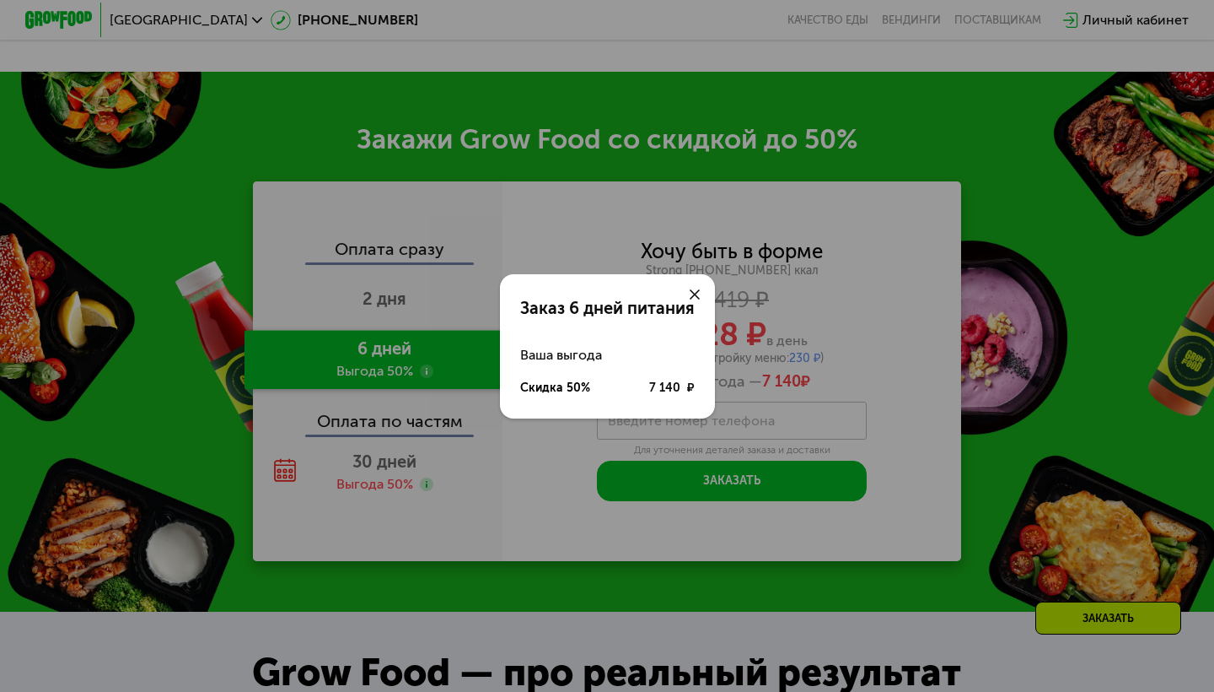
click at [696, 294] on use at bounding box center [695, 294] width 10 height 10
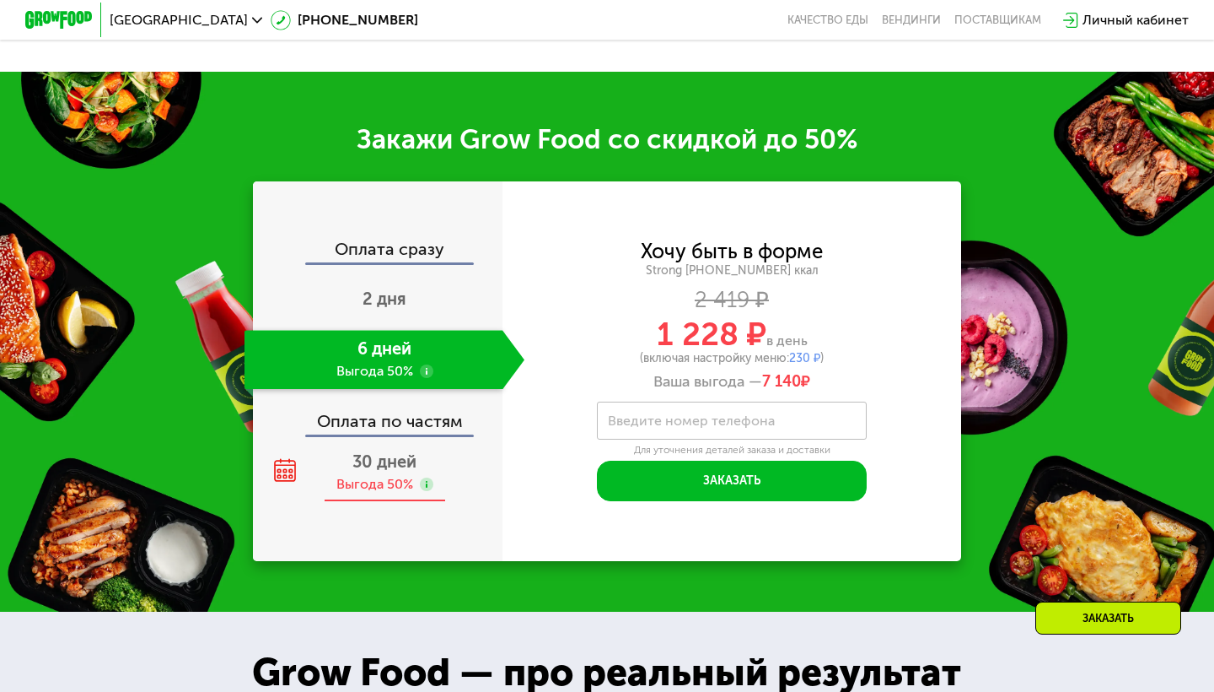
click at [349, 475] on div "Выгода 50%" at bounding box center [374, 484] width 77 height 19
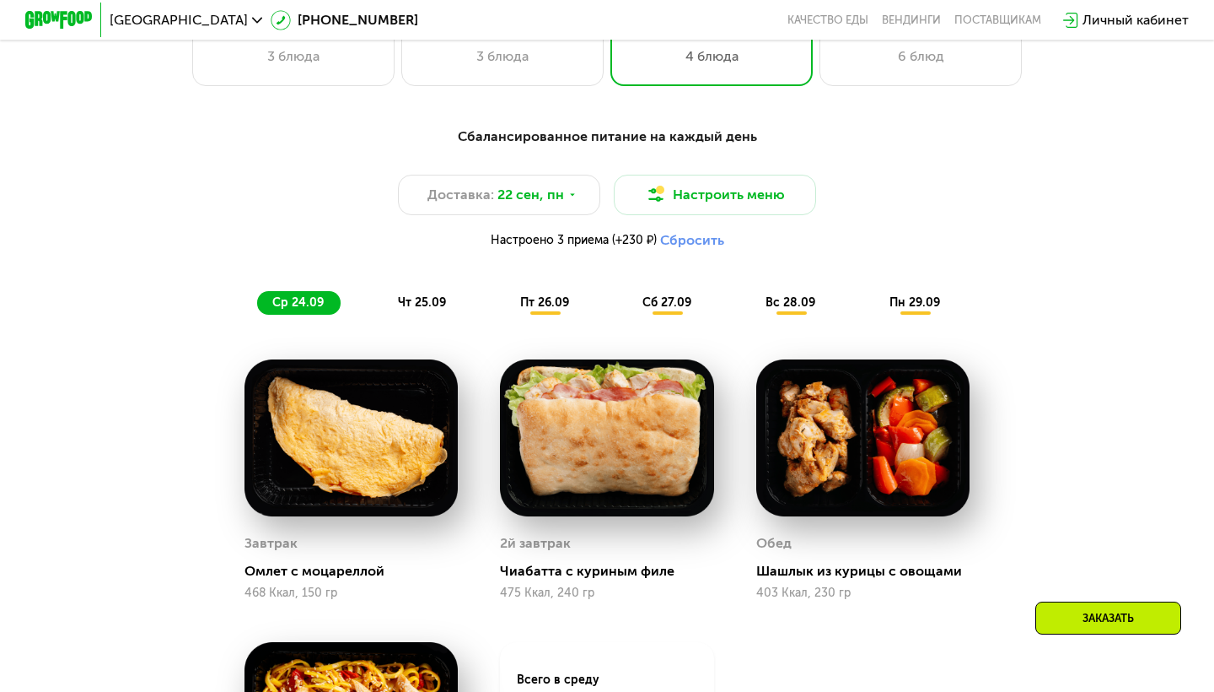
scroll to position [870, 0]
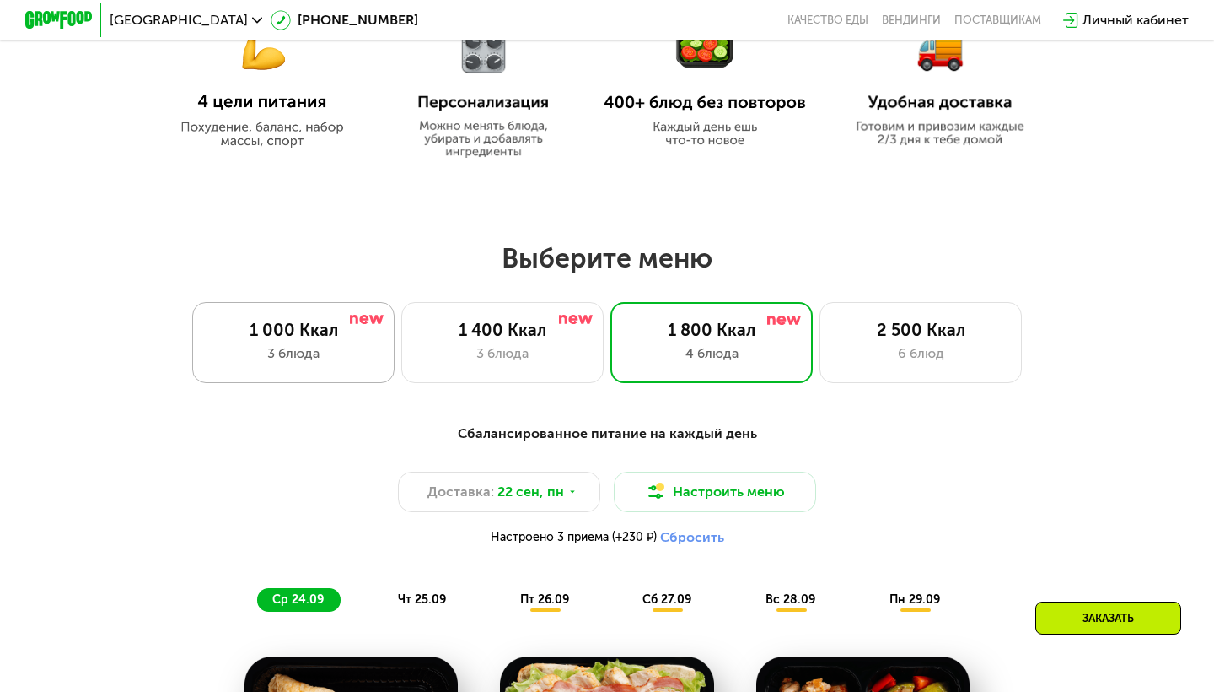
click at [368, 345] on div "3 блюда" at bounding box center [293, 353] width 167 height 20
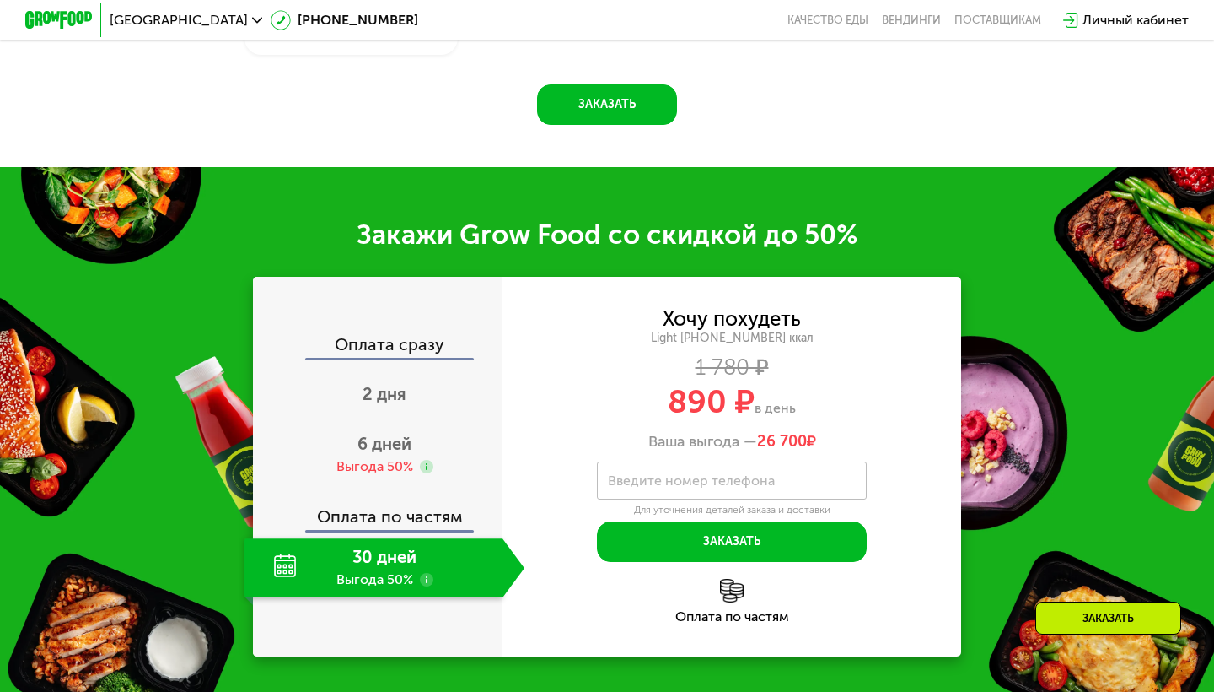
scroll to position [1908, 0]
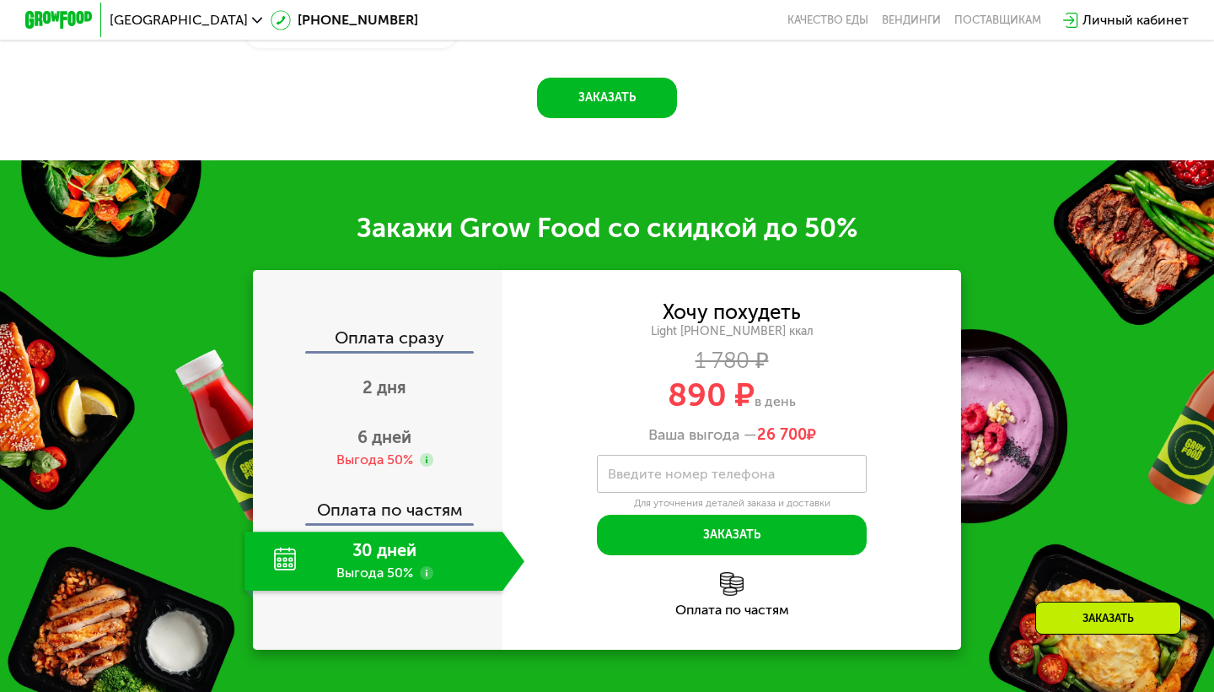
click at [359, 583] on div "30 дней Выгода 50%" at bounding box center [374, 560] width 258 height 59
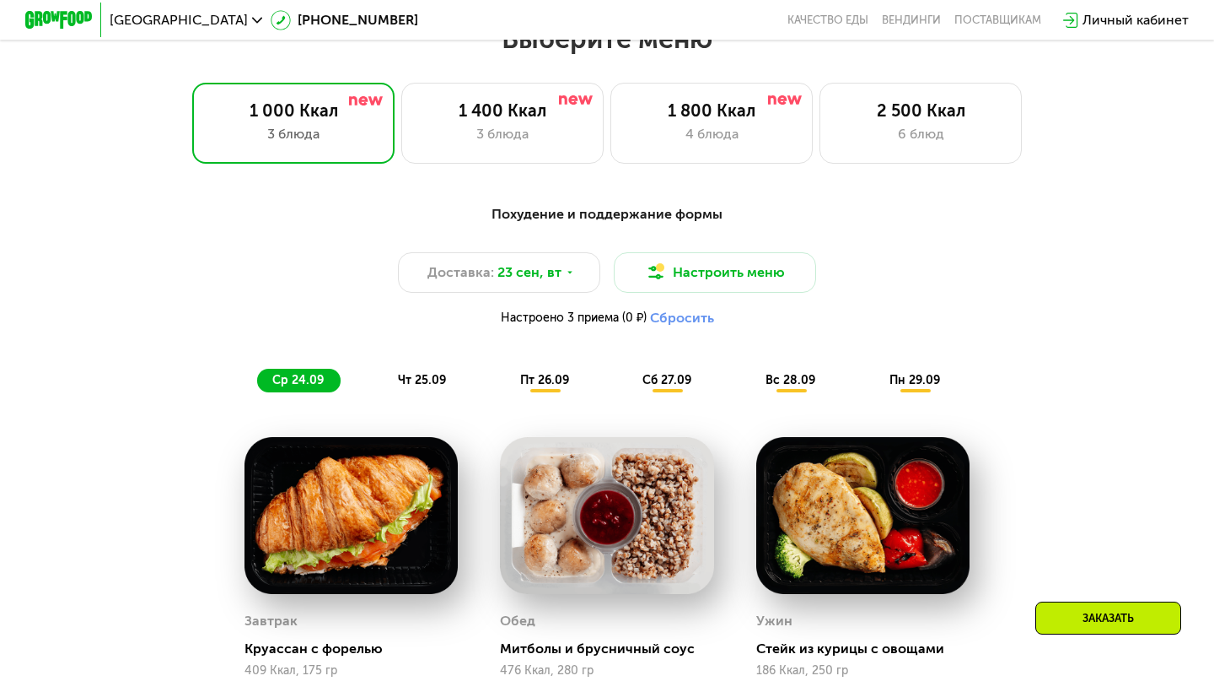
scroll to position [1170, 0]
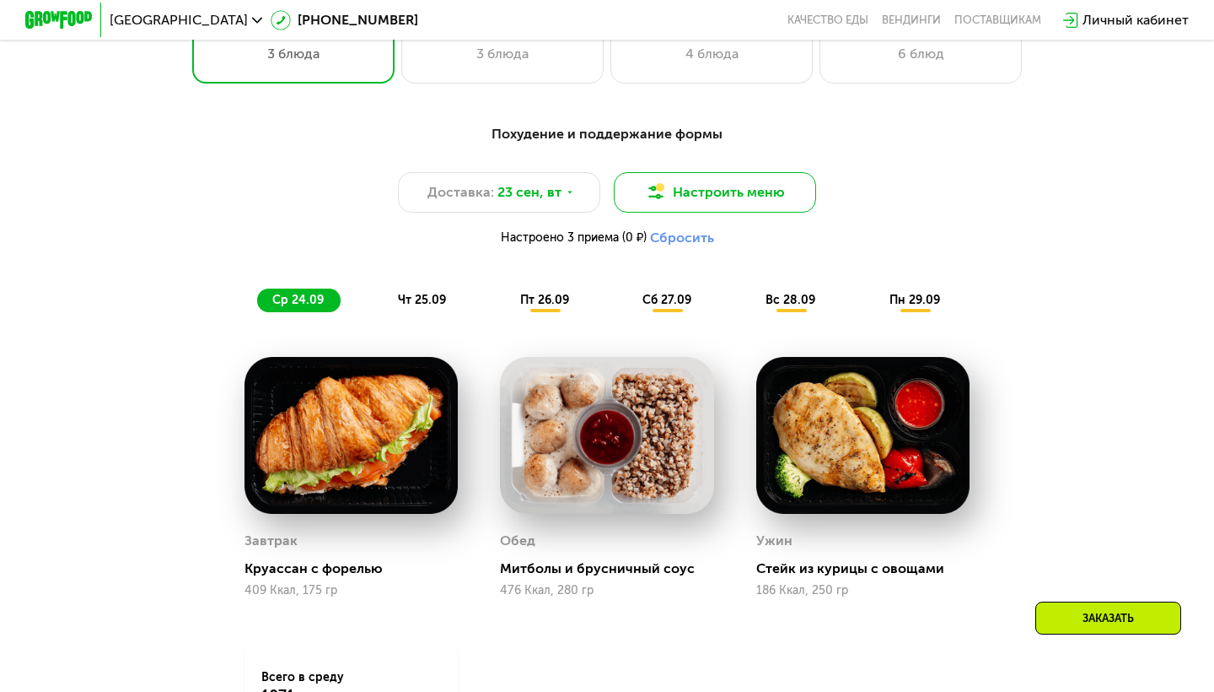
click at [692, 184] on button "Настроить меню" at bounding box center [715, 192] width 202 height 40
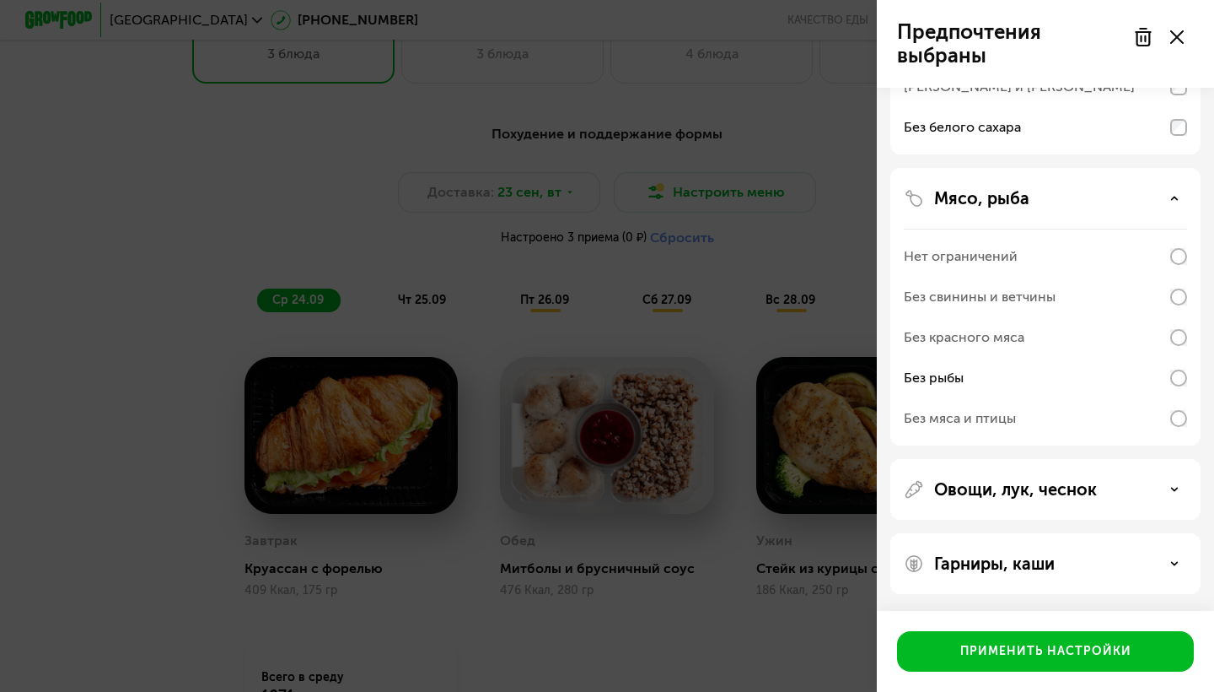
scroll to position [258, 0]
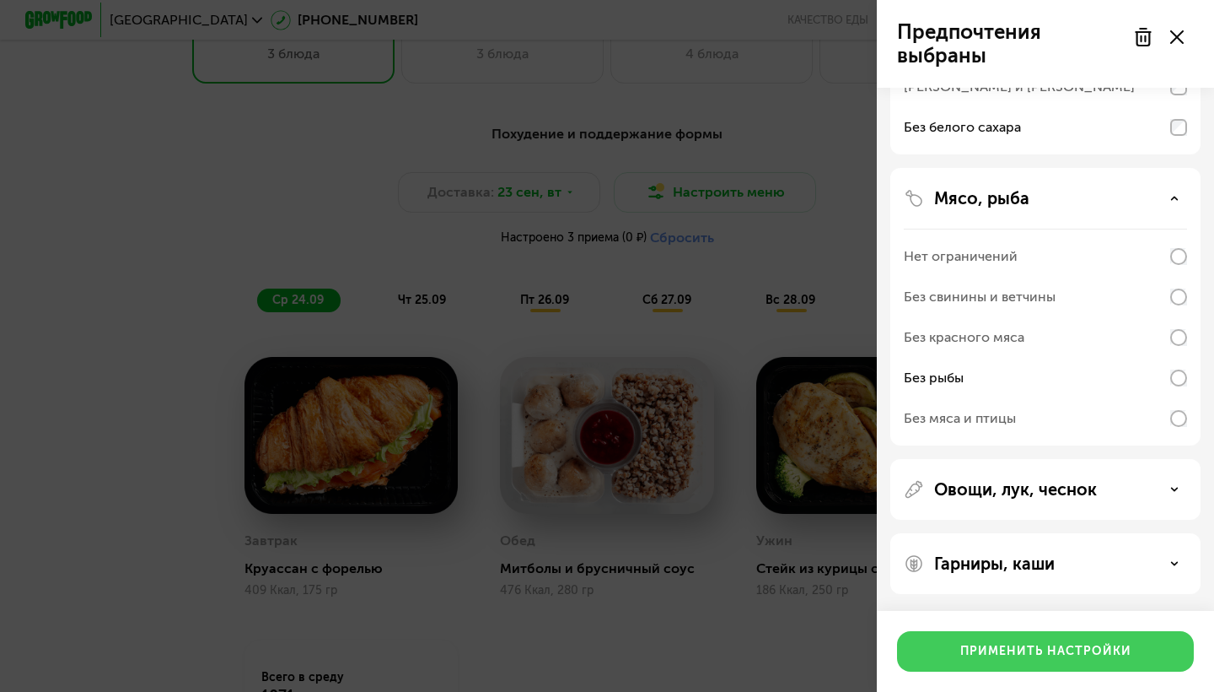
click at [1067, 642] on button "Применить настройки" at bounding box center [1045, 651] width 297 height 40
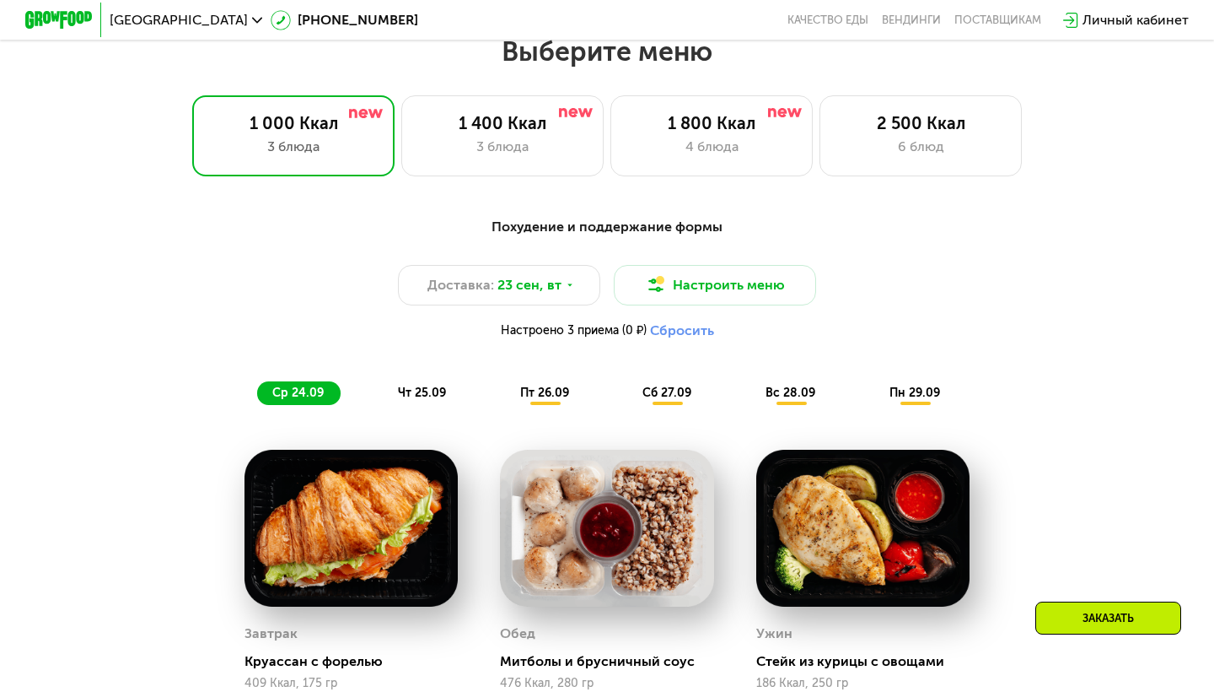
scroll to position [1010, 0]
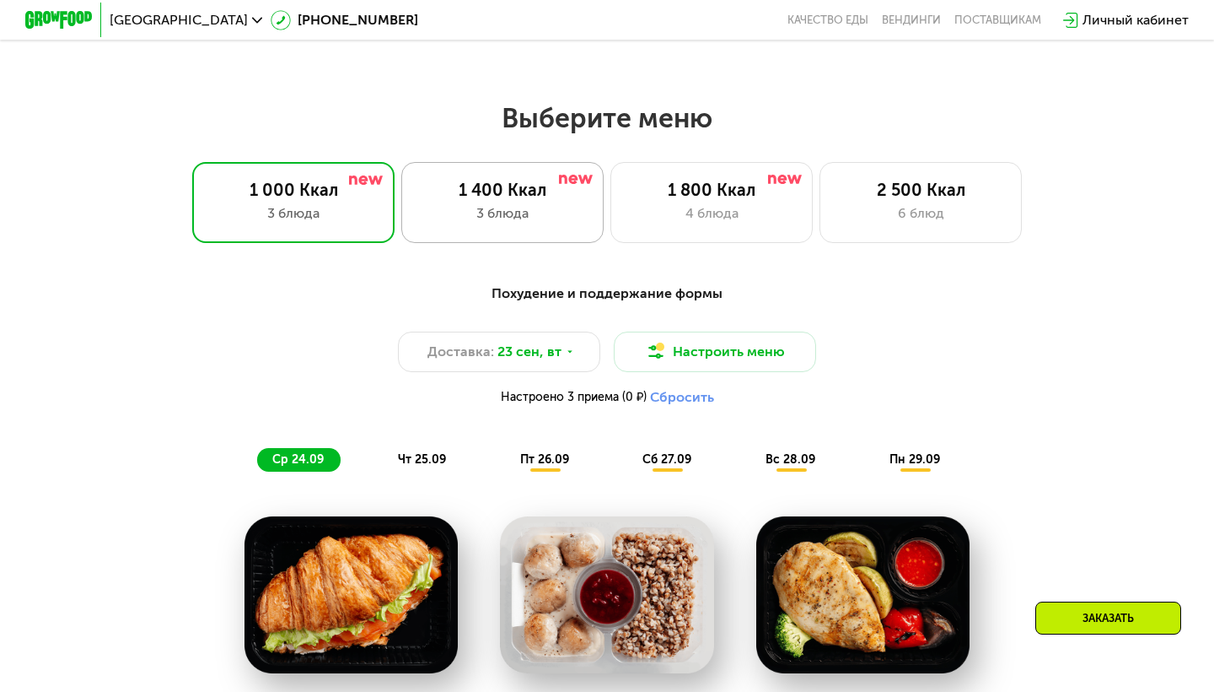
click at [481, 213] on div "3 блюда" at bounding box center [502, 213] width 167 height 20
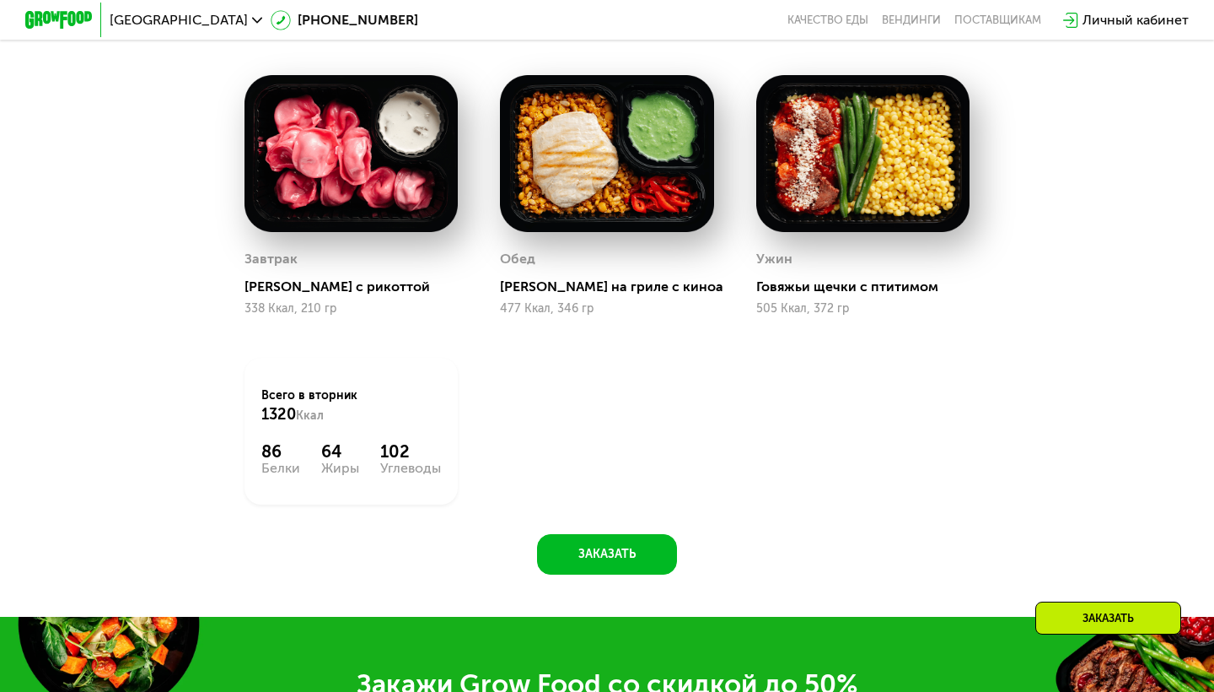
scroll to position [1453, 0]
